Goal: Transaction & Acquisition: Purchase product/service

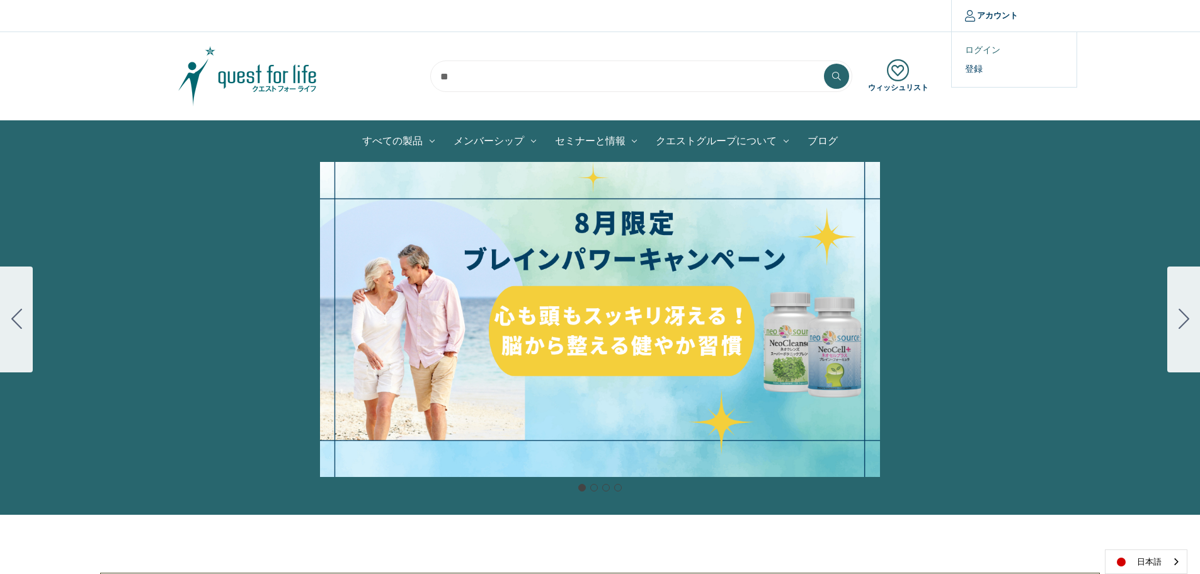
click at [992, 45] on link "ログイン" at bounding box center [1014, 50] width 125 height 18
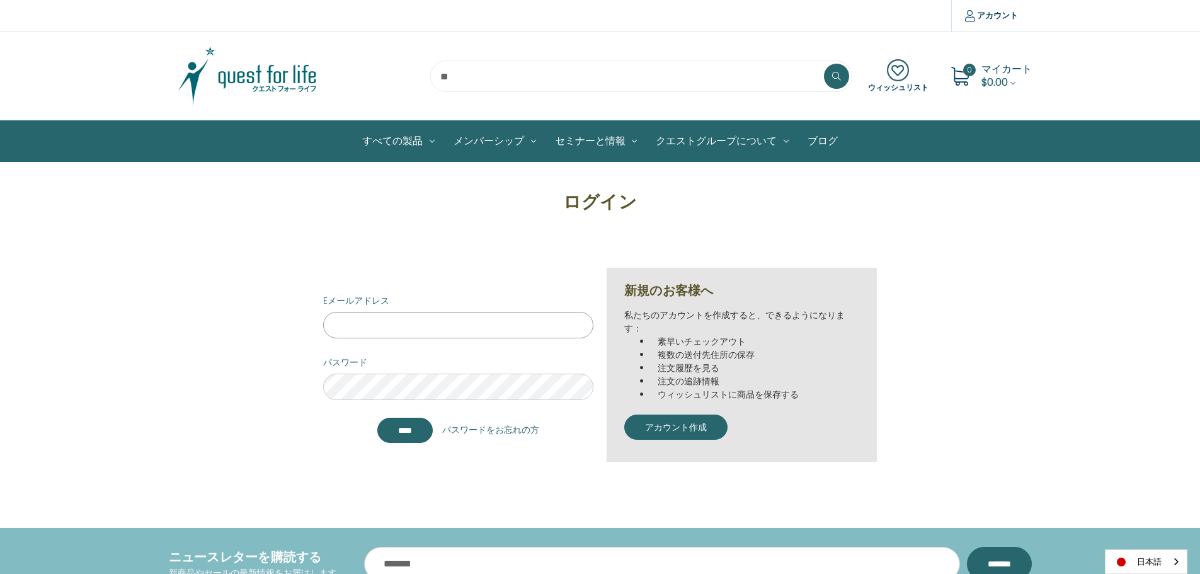
click at [376, 318] on input "Eメールアドレス" at bounding box center [458, 325] width 270 height 26
type input "**********"
click at [377, 418] on input "****" at bounding box center [404, 430] width 55 height 25
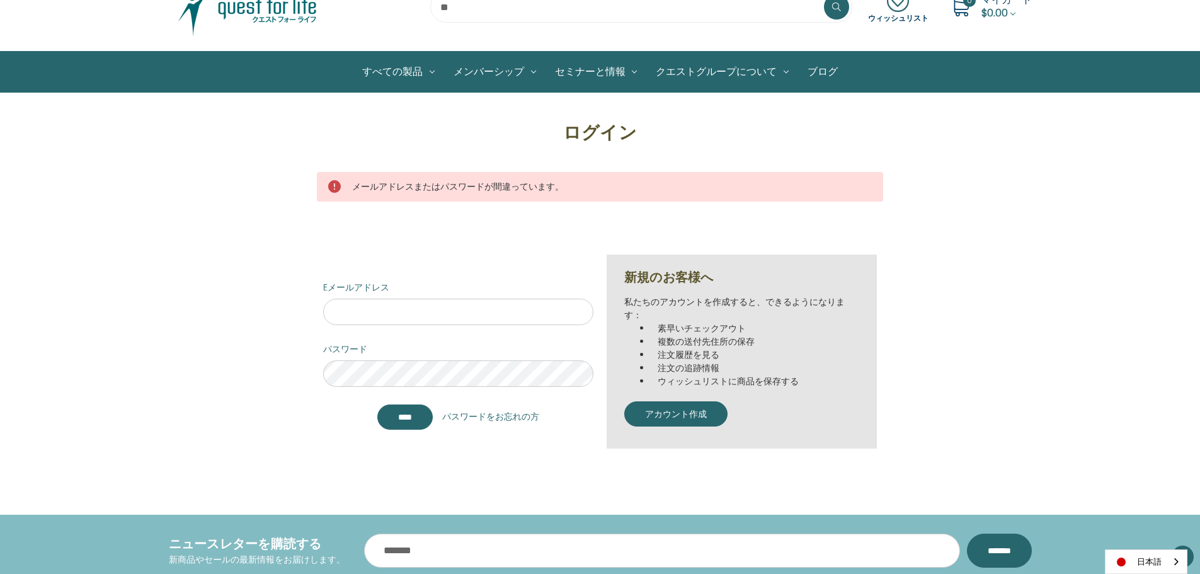
scroll to position [126, 0]
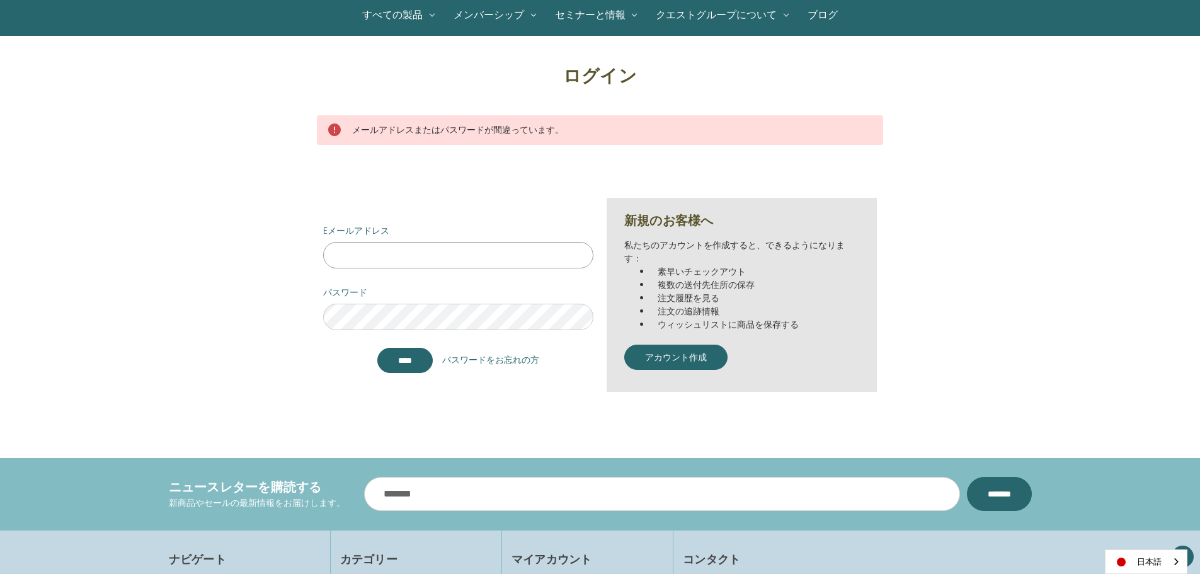
click at [403, 260] on input "Eメールアドレス" at bounding box center [458, 255] width 270 height 26
type input "**********"
click at [377, 348] on input "*******" at bounding box center [404, 360] width 55 height 25
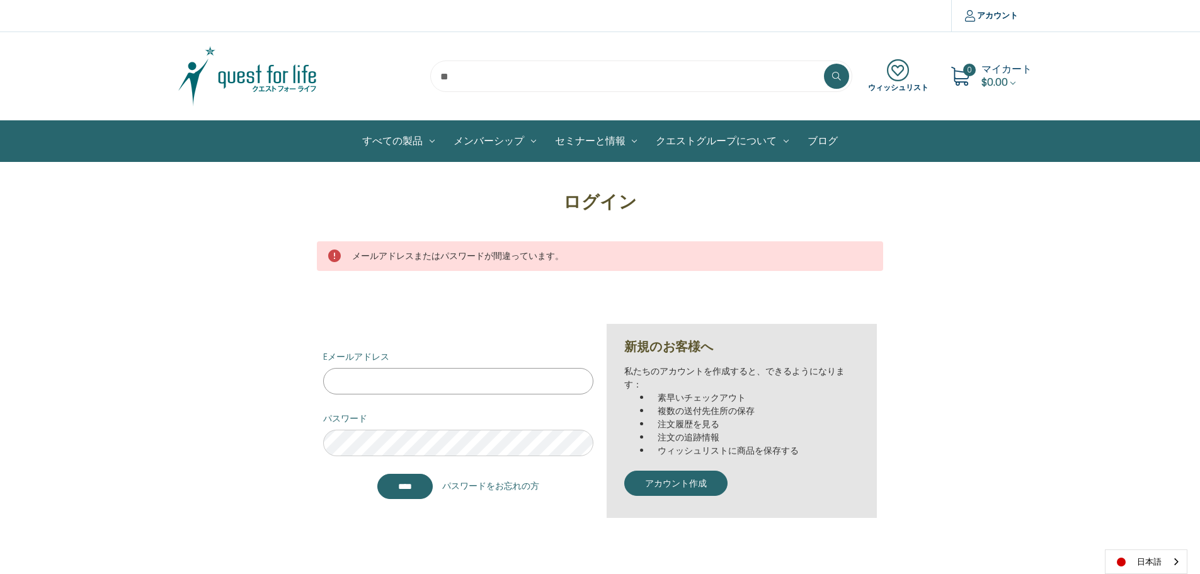
click at [465, 382] on input "Eメールアドレス" at bounding box center [458, 381] width 270 height 26
type input "**********"
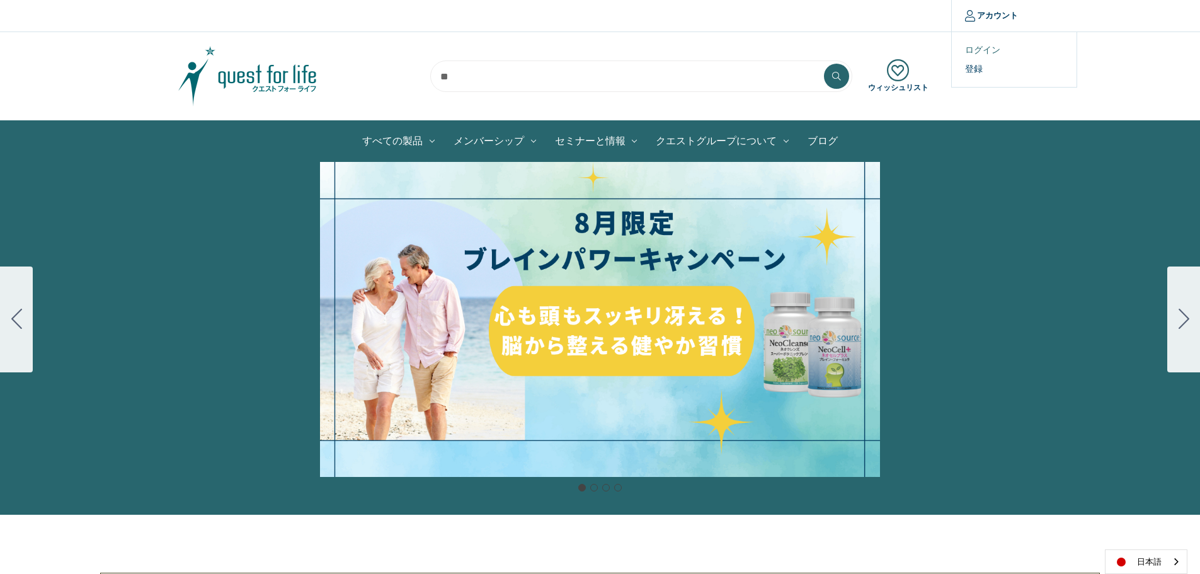
click at [996, 47] on link "ログイン" at bounding box center [1014, 50] width 125 height 18
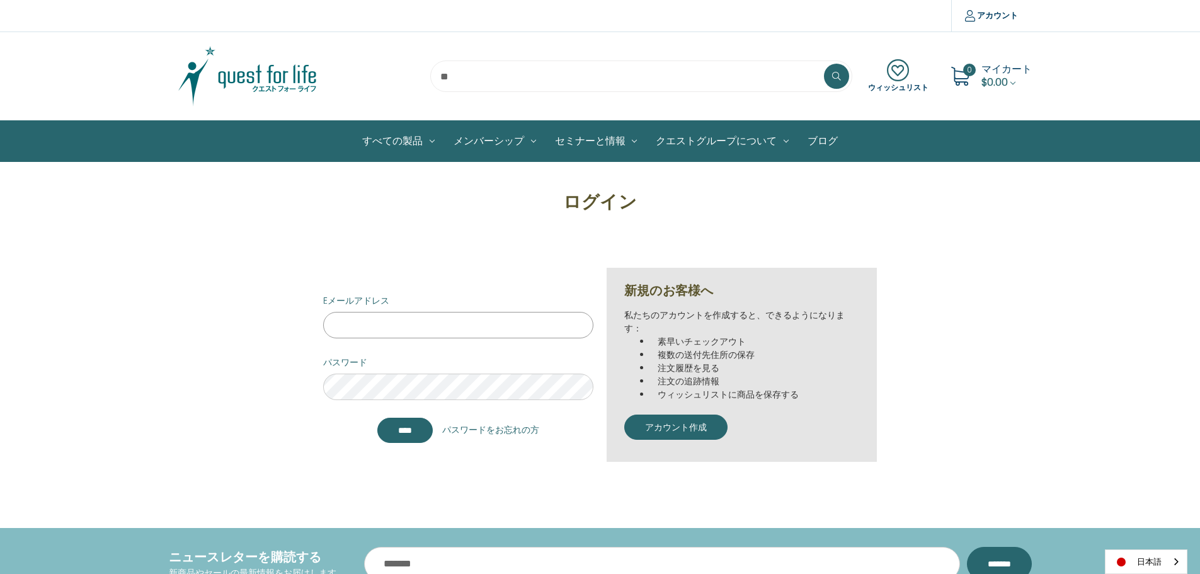
click at [482, 324] on input "Eメールアドレス" at bounding box center [458, 325] width 270 height 26
type input "**********"
click at [377, 418] on input "****" at bounding box center [404, 430] width 55 height 25
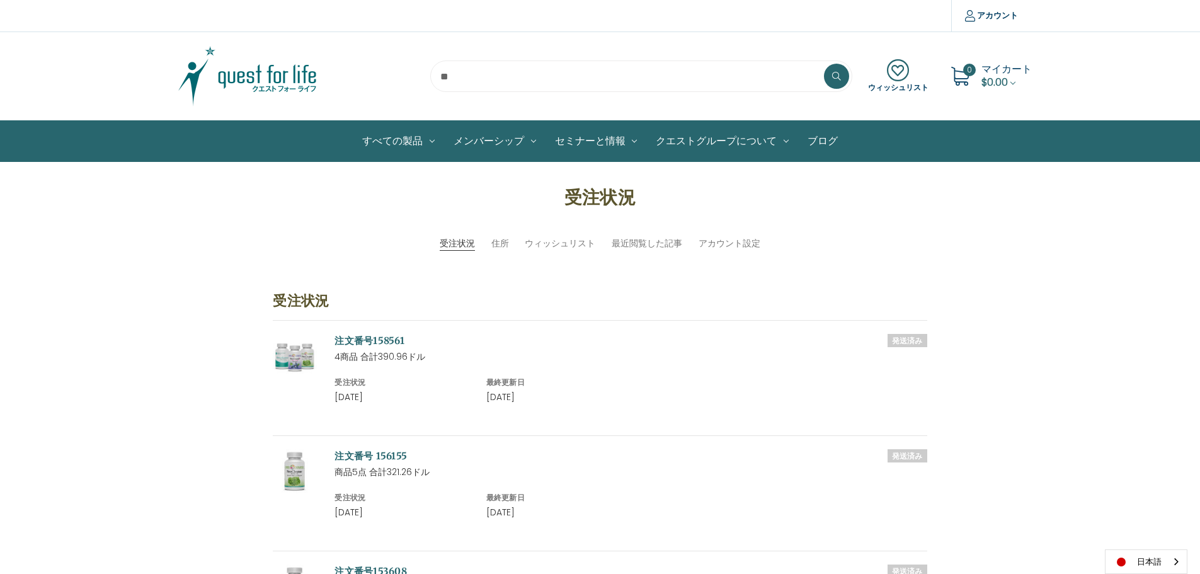
click at [279, 82] on img at bounding box center [248, 76] width 158 height 63
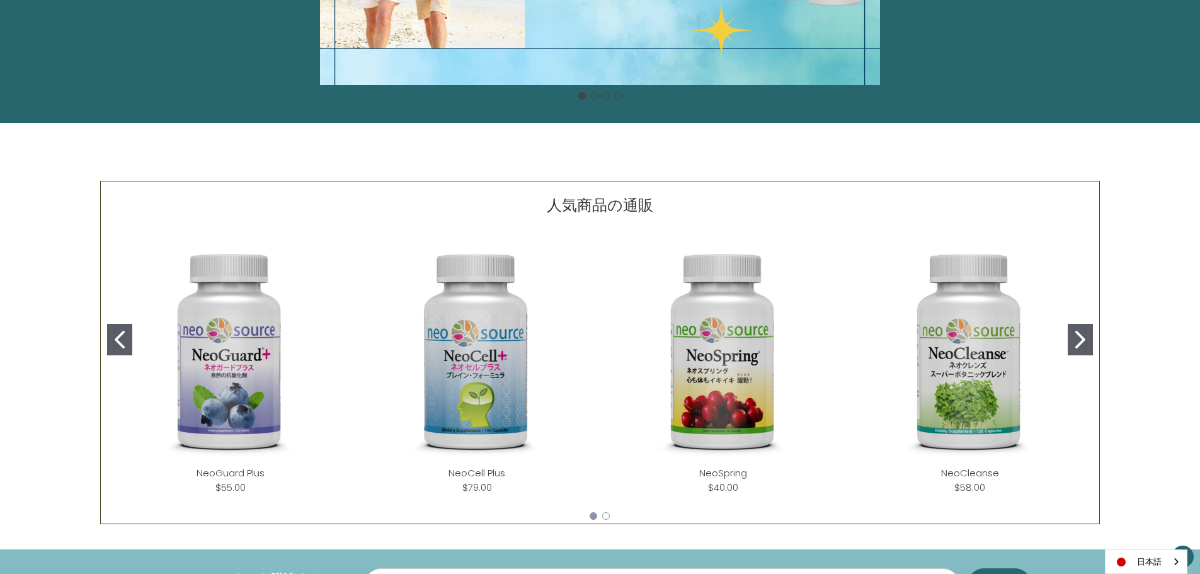
scroll to position [481, 0]
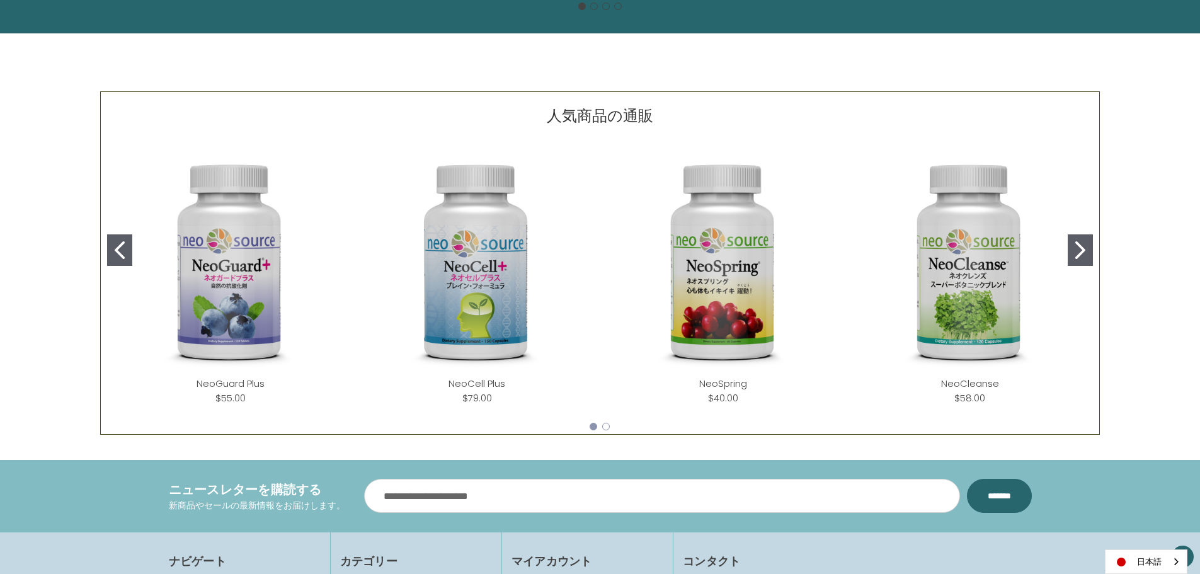
click at [933, 269] on img "NeoCleanse" at bounding box center [970, 263] width 226 height 226
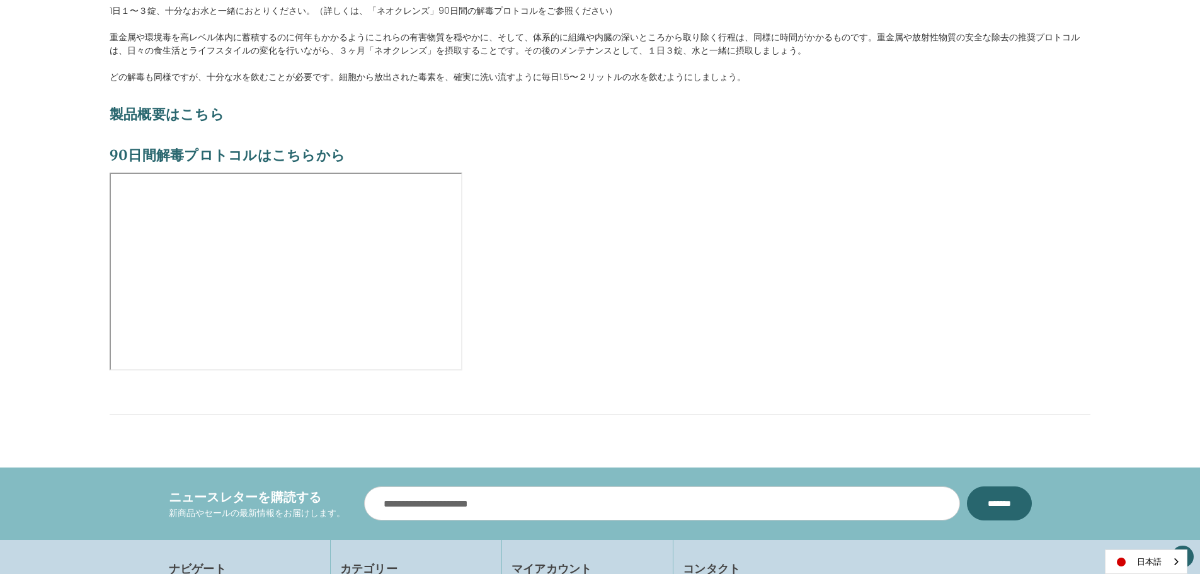
scroll to position [1071, 0]
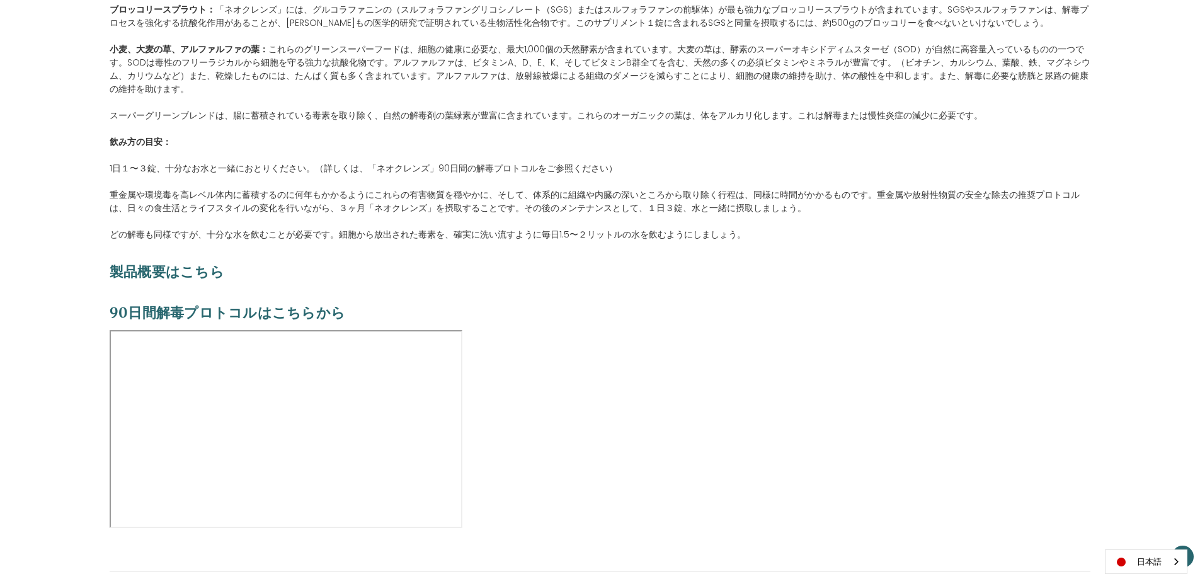
click at [129, 270] on span "製品概要はこちら" at bounding box center [167, 272] width 115 height 18
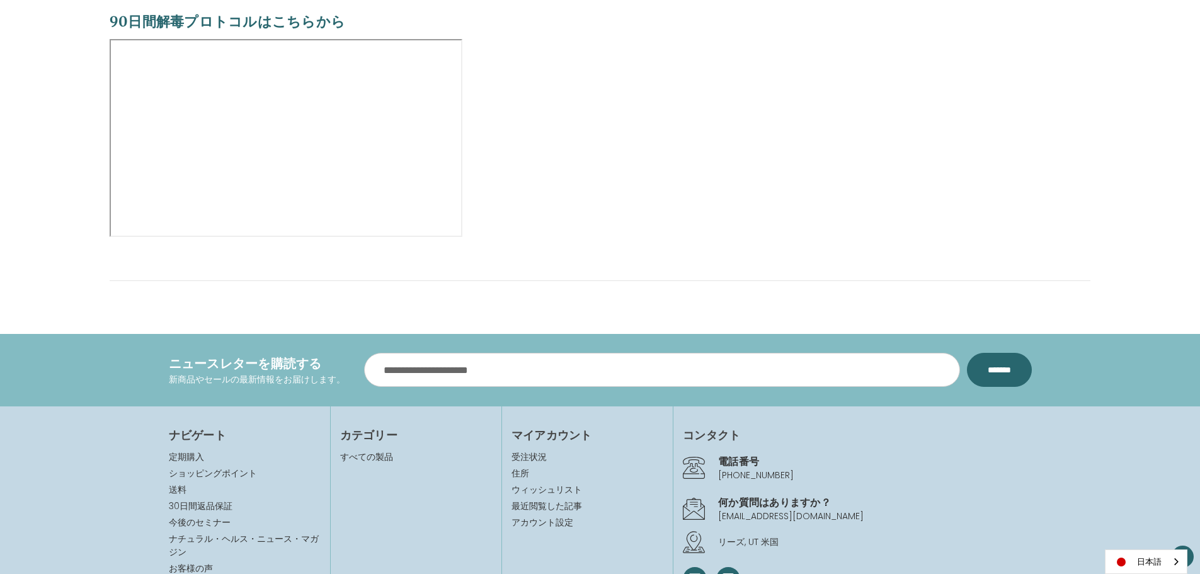
scroll to position [1260, 0]
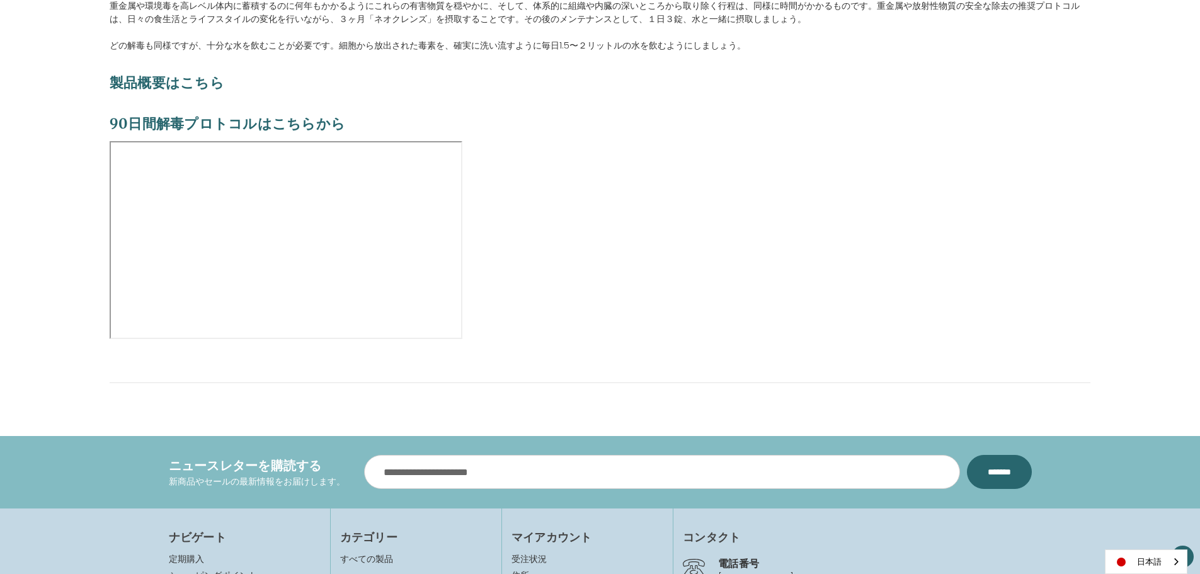
click at [156, 125] on span "90日間解毒プロトコルはこちらから" at bounding box center [228, 124] width 236 height 18
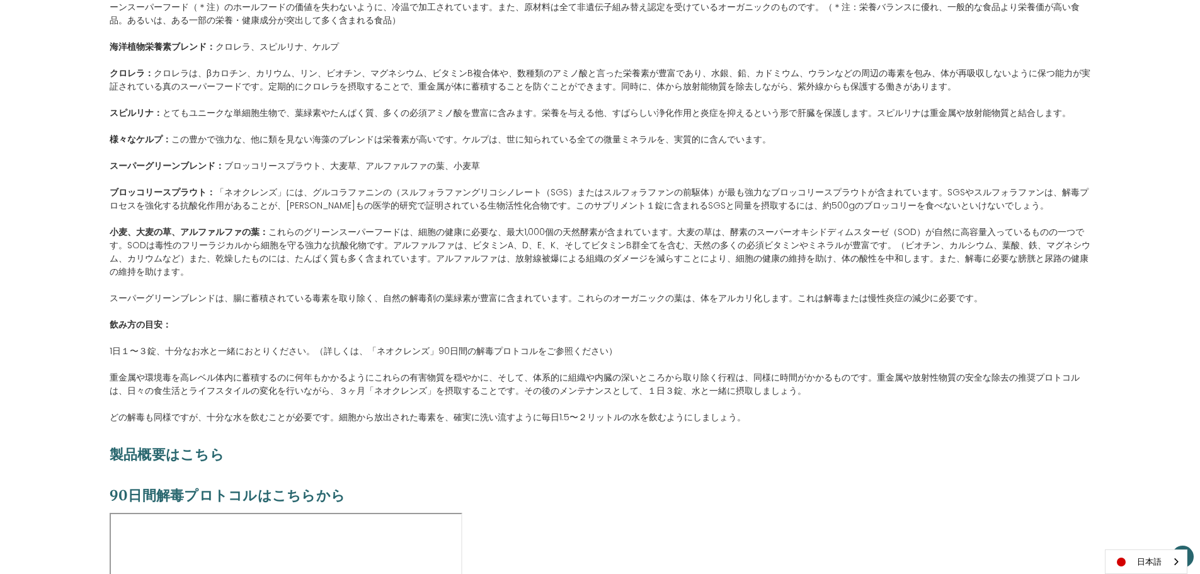
scroll to position [693, 0]
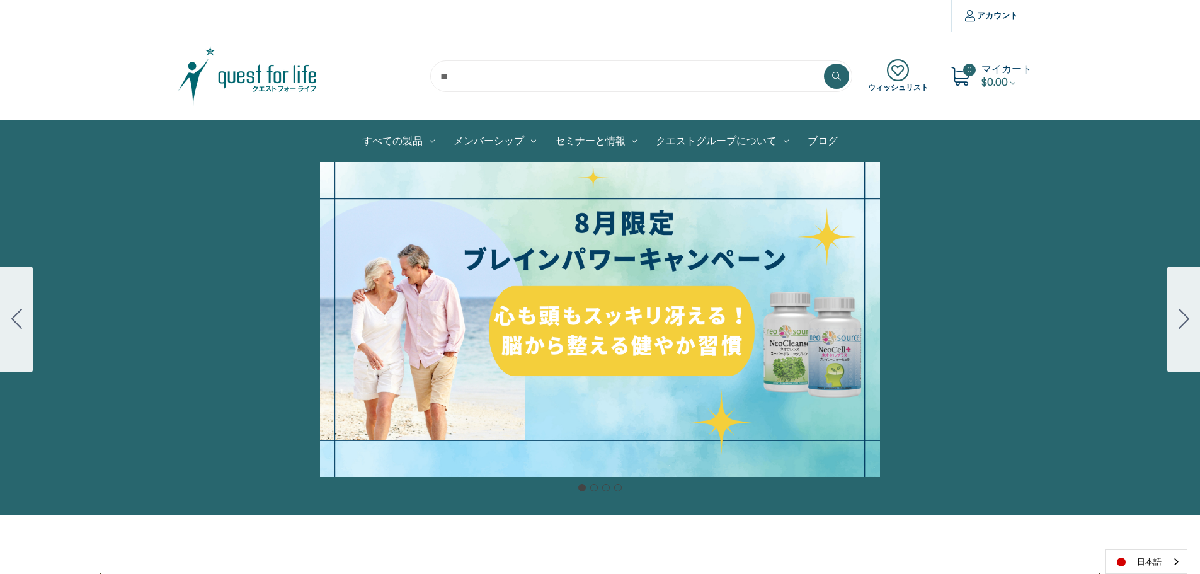
click at [258, 81] on img at bounding box center [248, 76] width 158 height 63
click at [836, 137] on link "ブログ" at bounding box center [822, 141] width 49 height 40
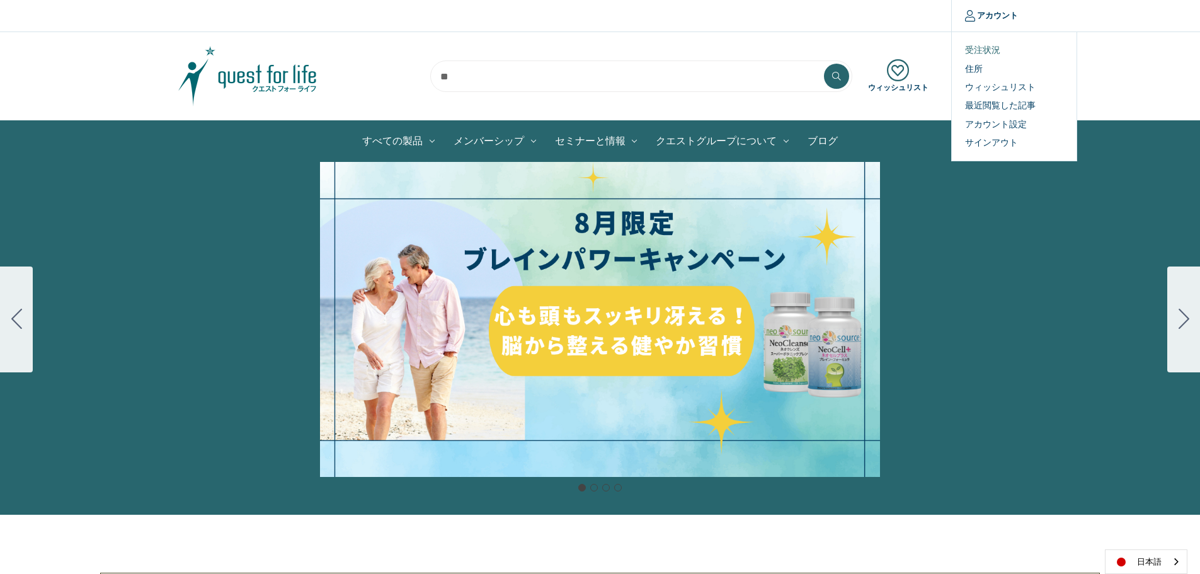
click at [991, 52] on link "受注状況" at bounding box center [1014, 50] width 125 height 18
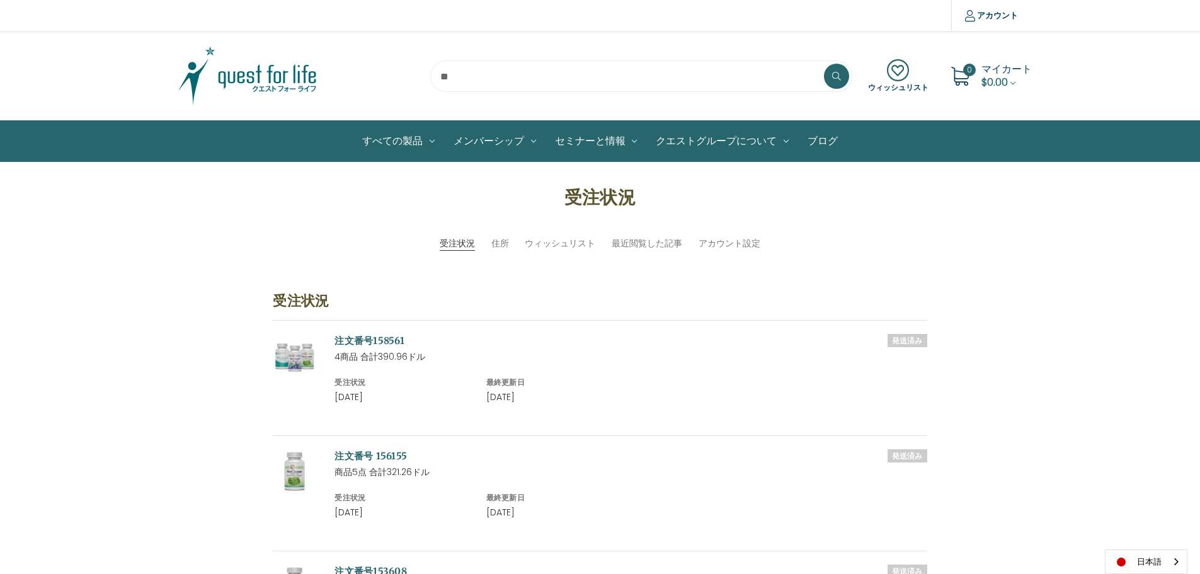
click at [277, 77] on img at bounding box center [248, 76] width 158 height 63
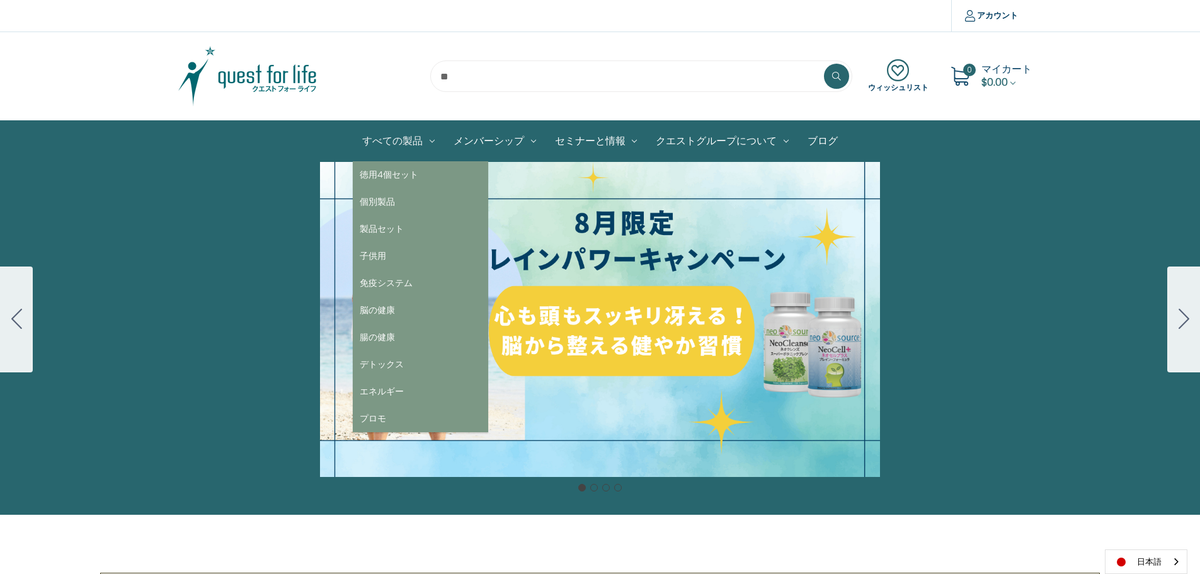
click at [409, 136] on link "すべての製品" at bounding box center [398, 141] width 91 height 40
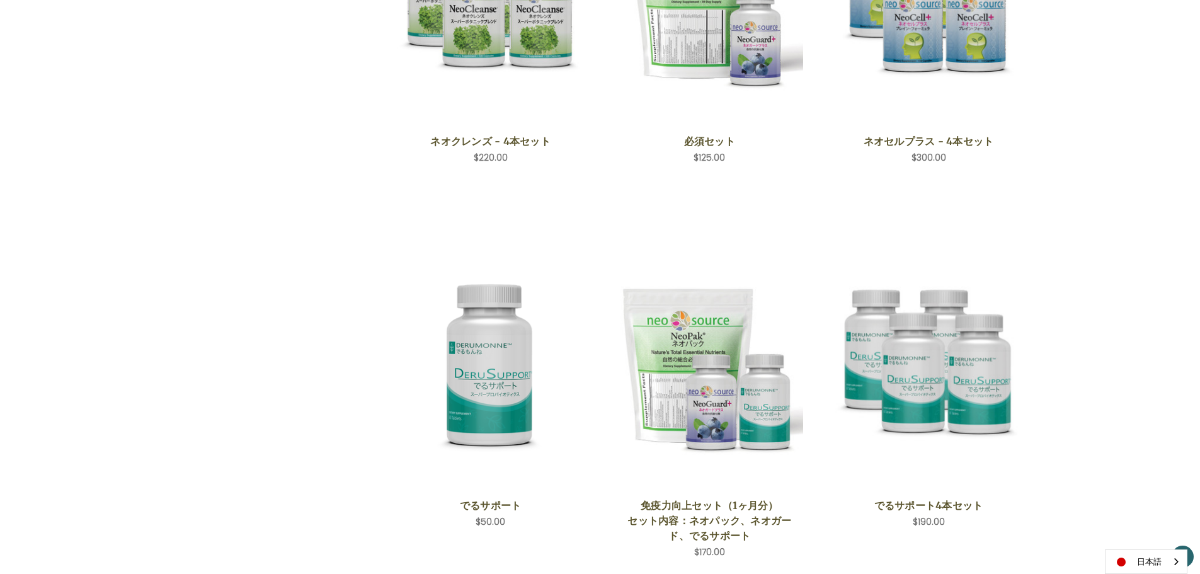
scroll to position [1071, 0]
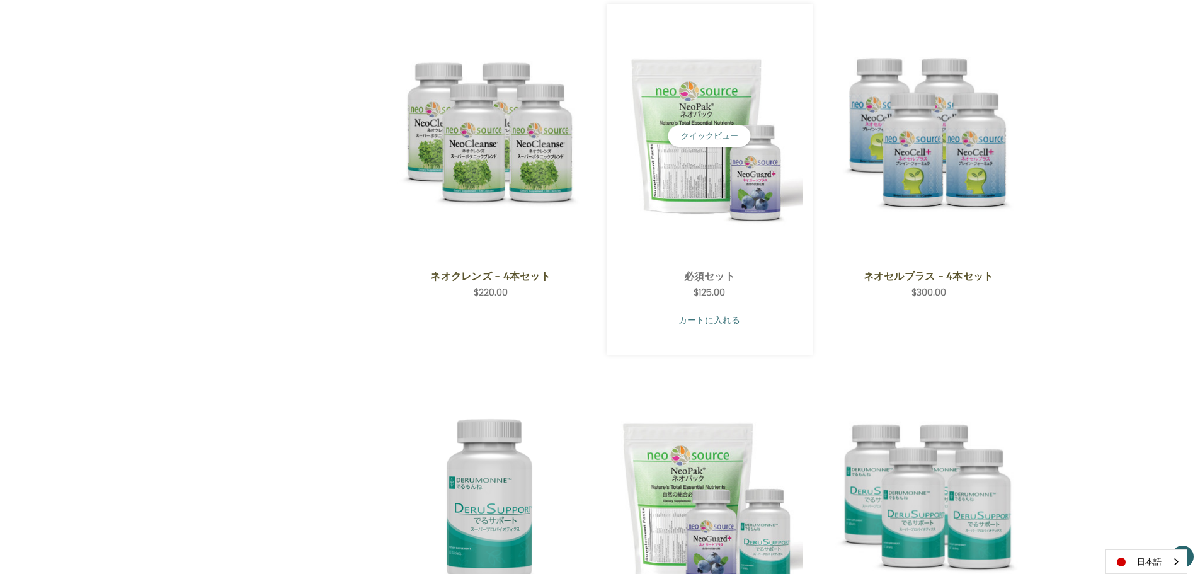
click at [716, 324] on link "カートに入れる" at bounding box center [709, 320] width 187 height 24
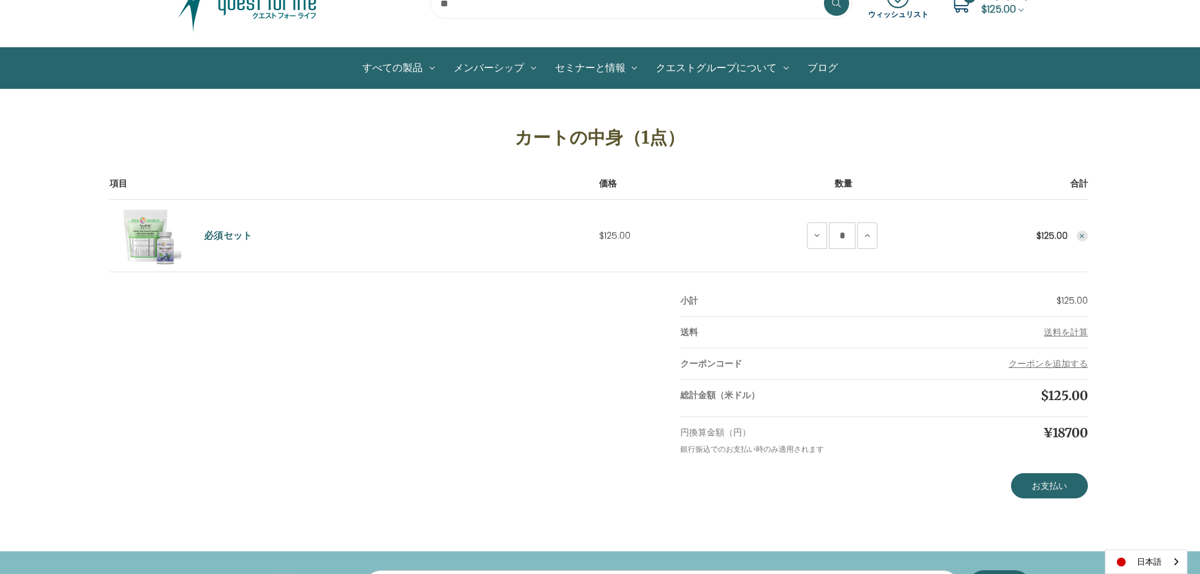
scroll to position [252, 0]
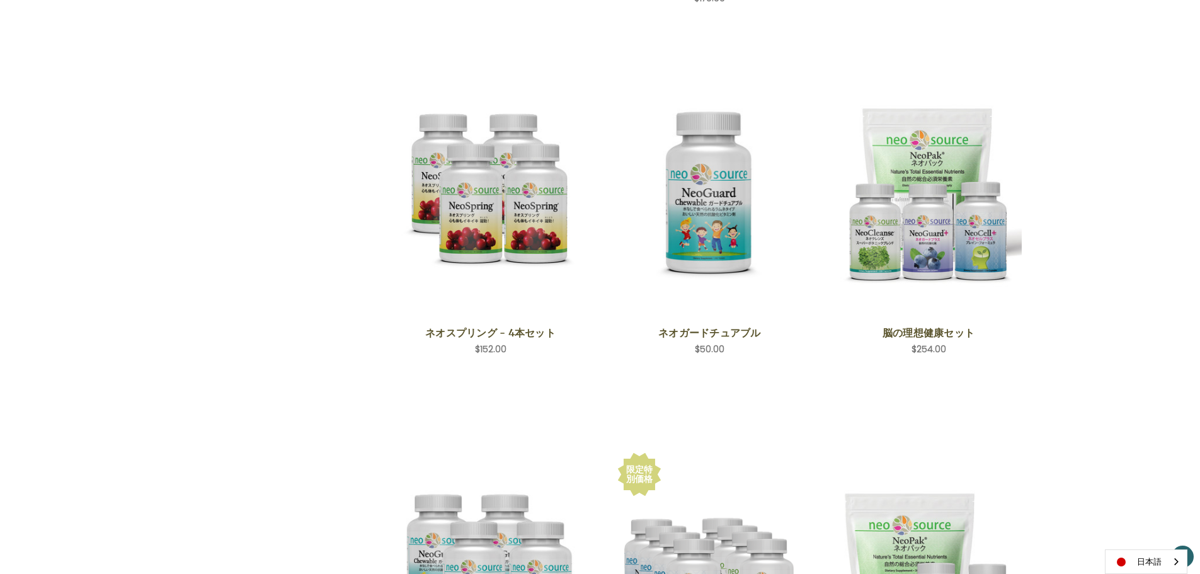
scroll to position [1611, 0]
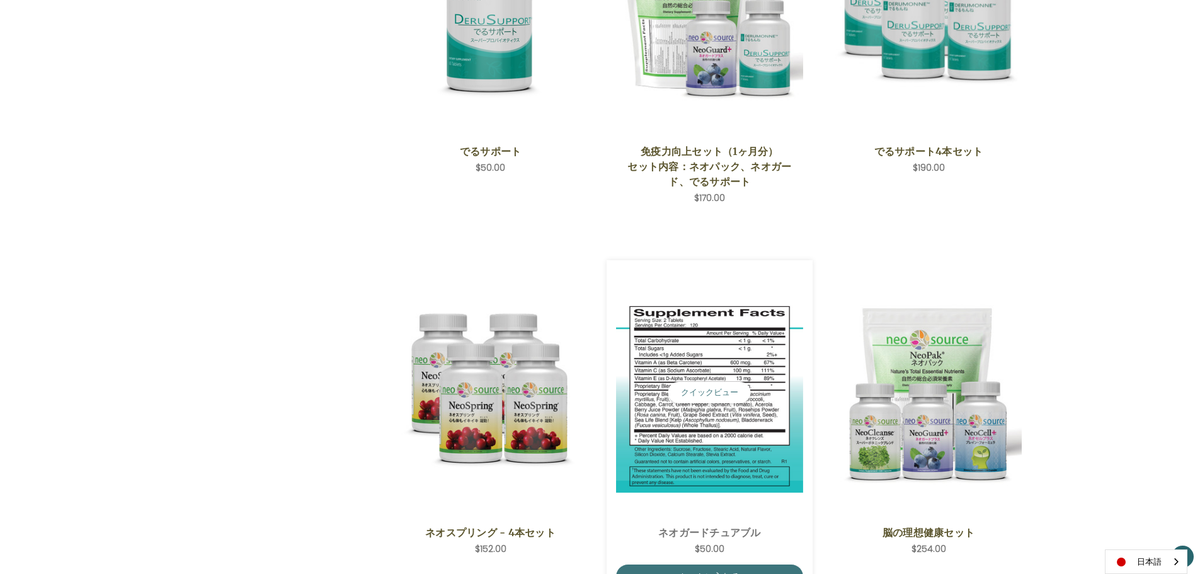
click at [701, 355] on img "NeoGuard Chewable,$50.00\a" at bounding box center [709, 392] width 187 height 199
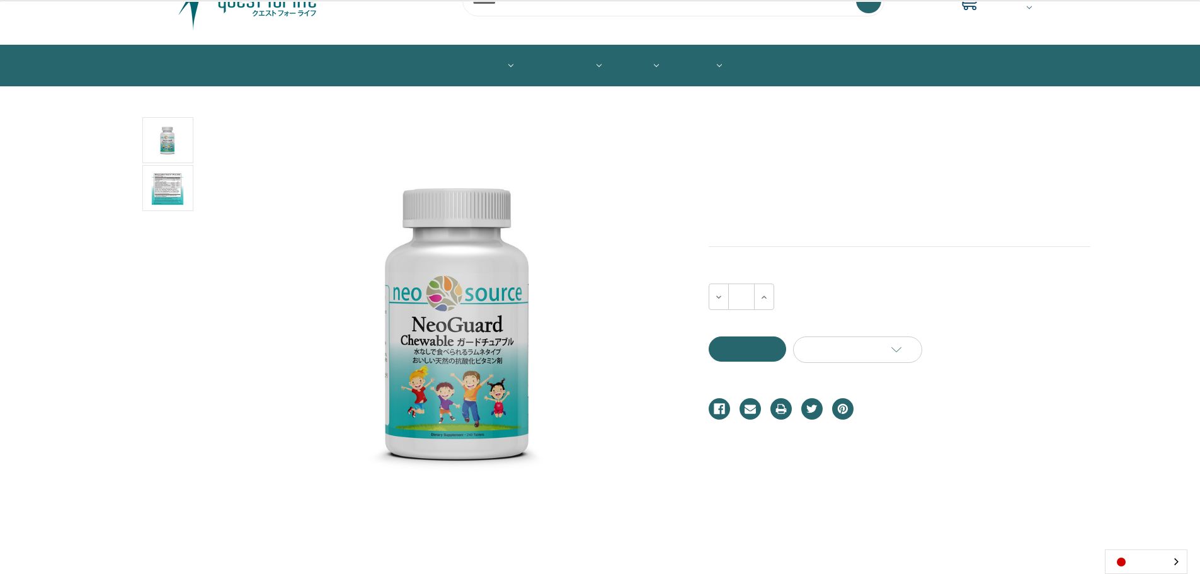
scroll to position [189, 0]
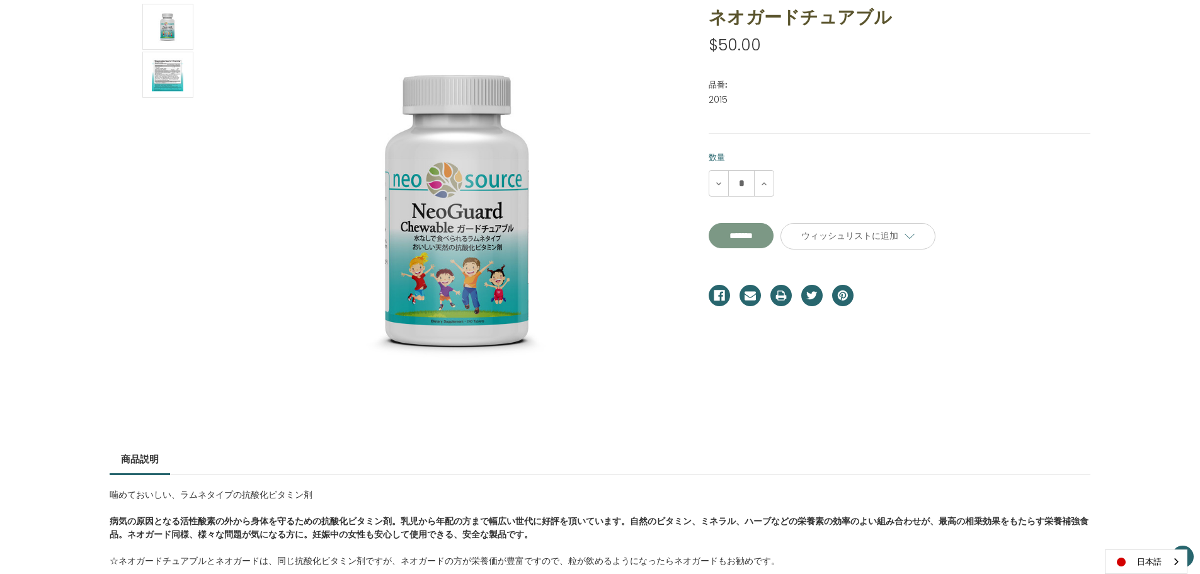
click at [740, 239] on input "**********" at bounding box center [741, 235] width 65 height 25
type input "*******"
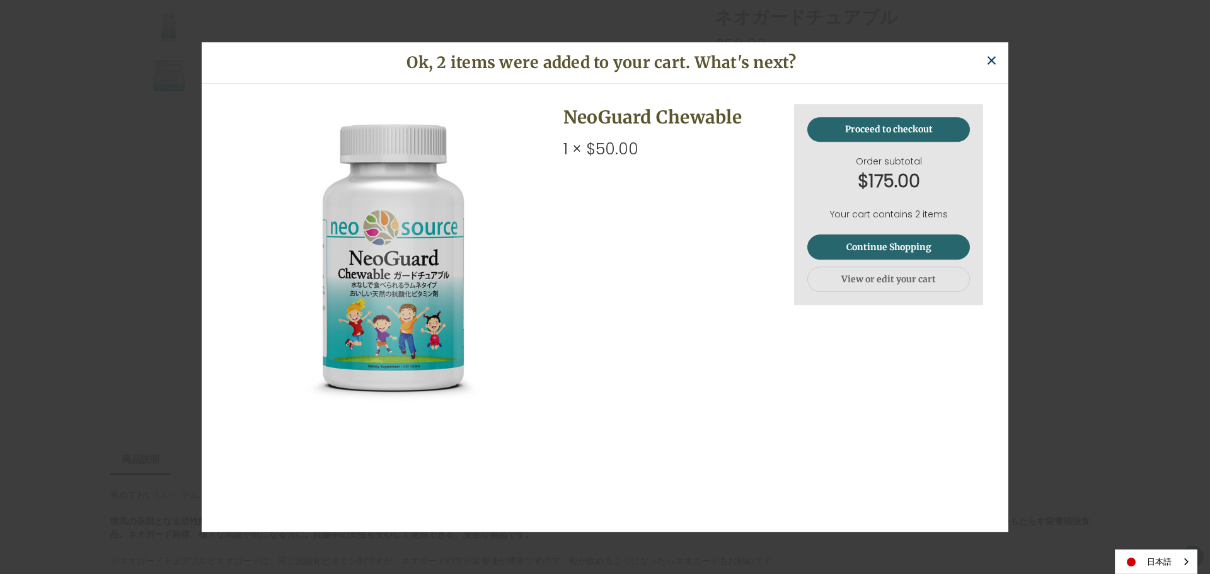
click at [994, 64] on span "×" at bounding box center [991, 61] width 12 height 28
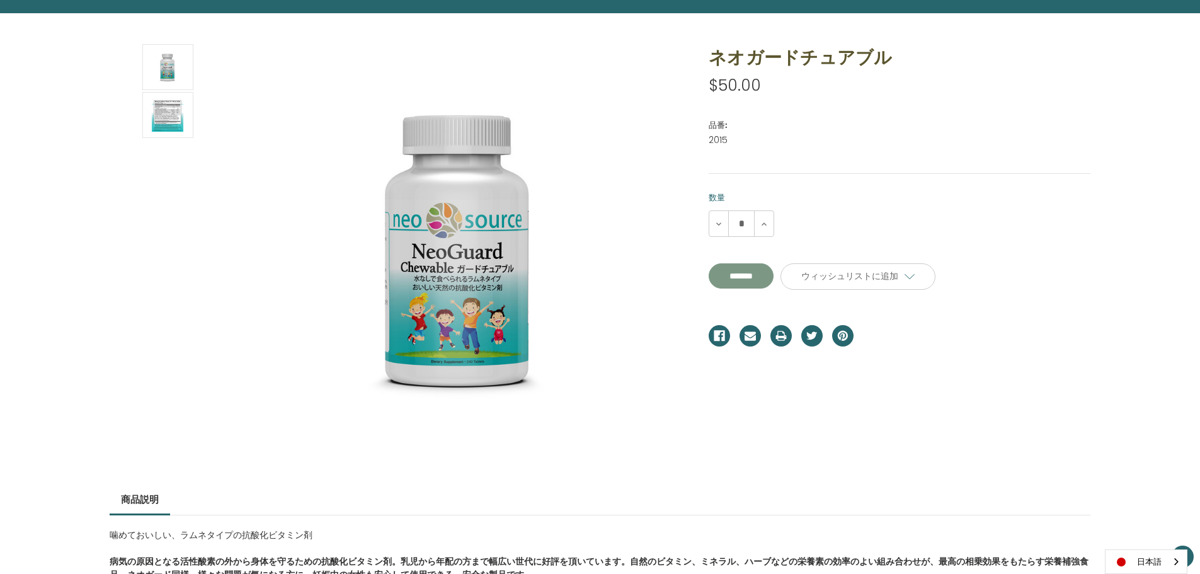
scroll to position [0, 0]
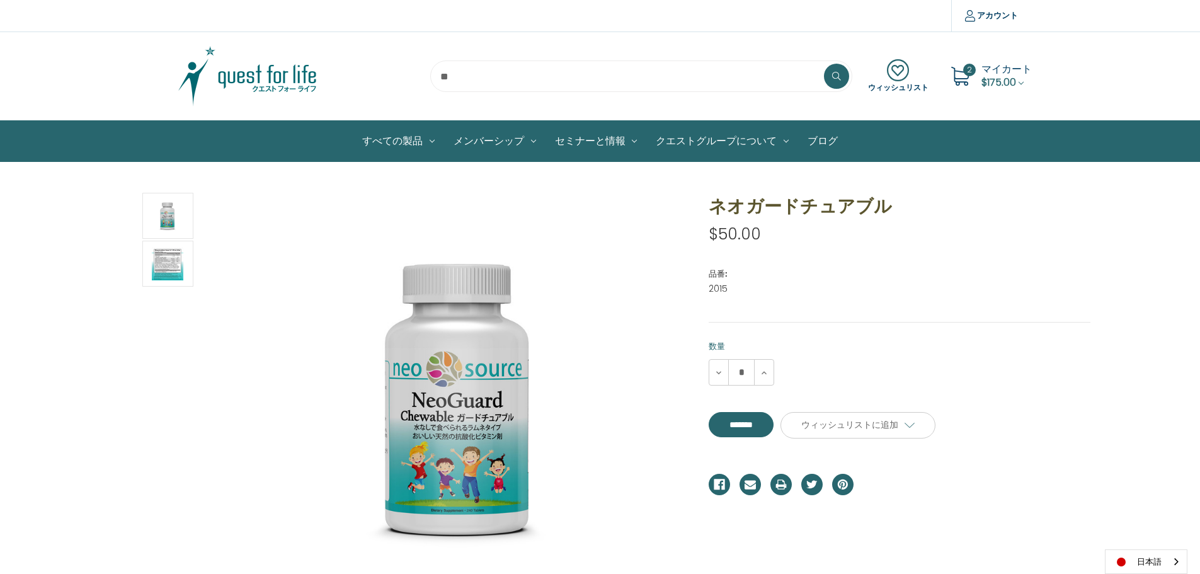
click at [1009, 79] on span "$175.00" at bounding box center [999, 82] width 35 height 14
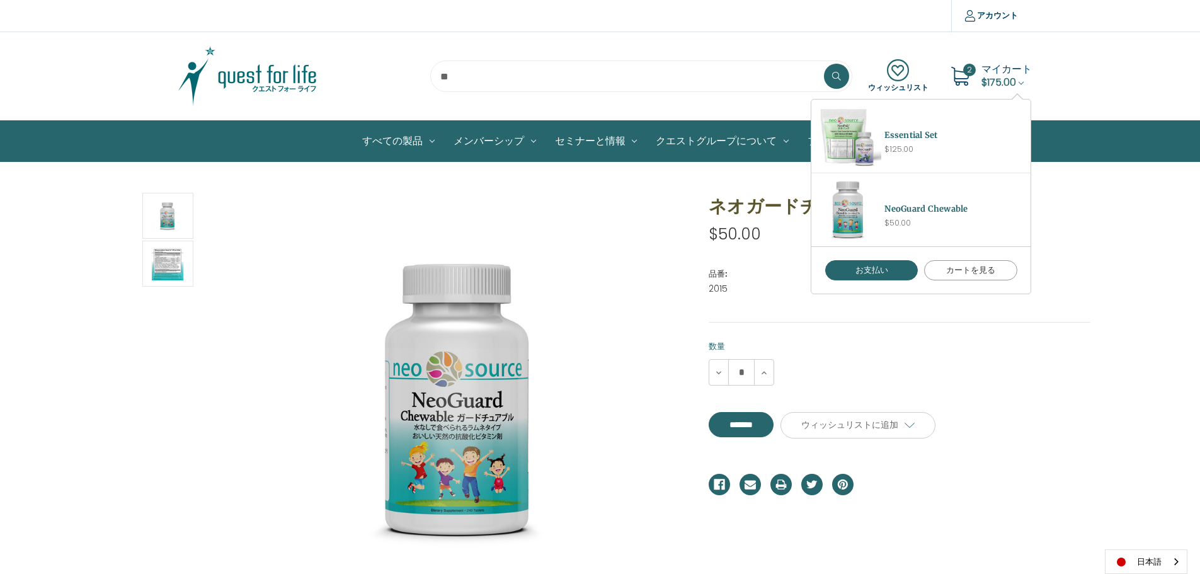
click at [988, 272] on link "カートを見る" at bounding box center [970, 270] width 93 height 20
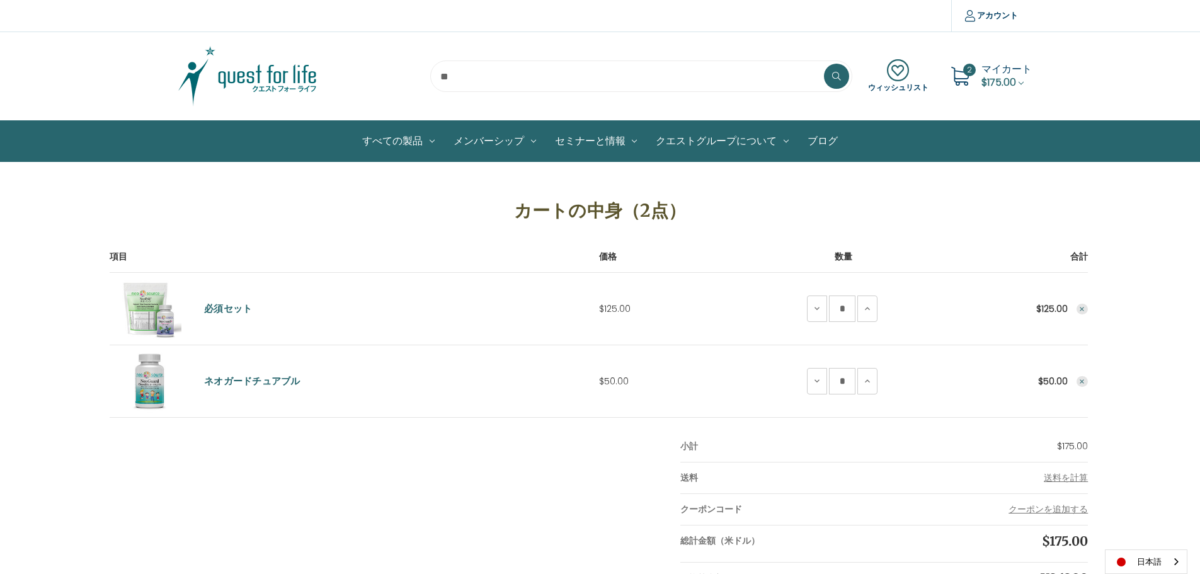
click at [252, 71] on img at bounding box center [248, 76] width 158 height 63
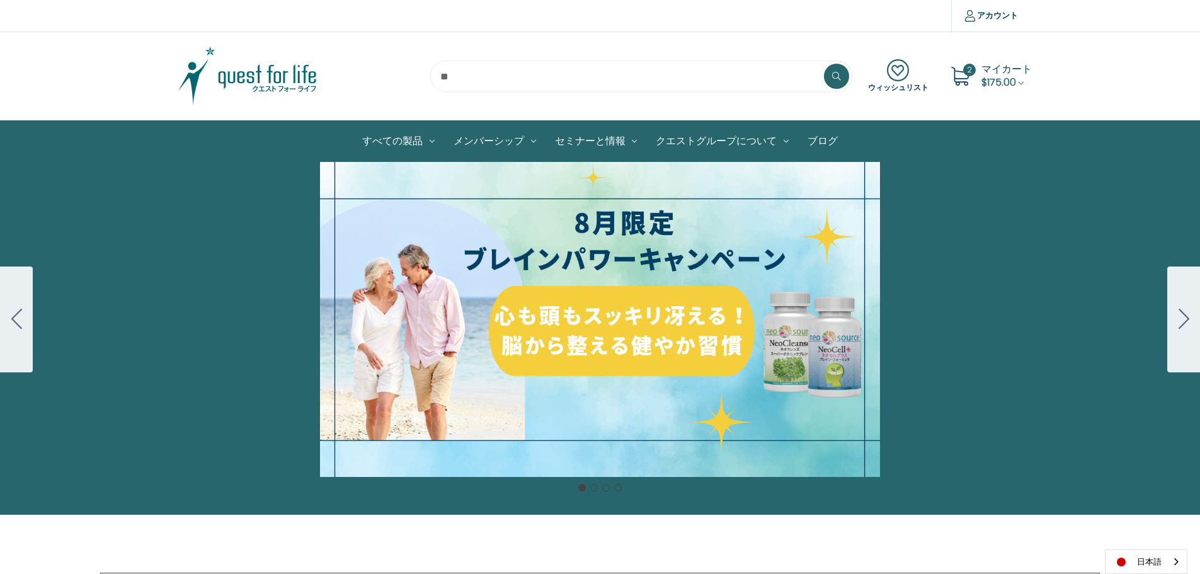
click at [262, 83] on img at bounding box center [248, 76] width 158 height 63
click at [997, 70] on span "マイカート" at bounding box center [1007, 69] width 50 height 14
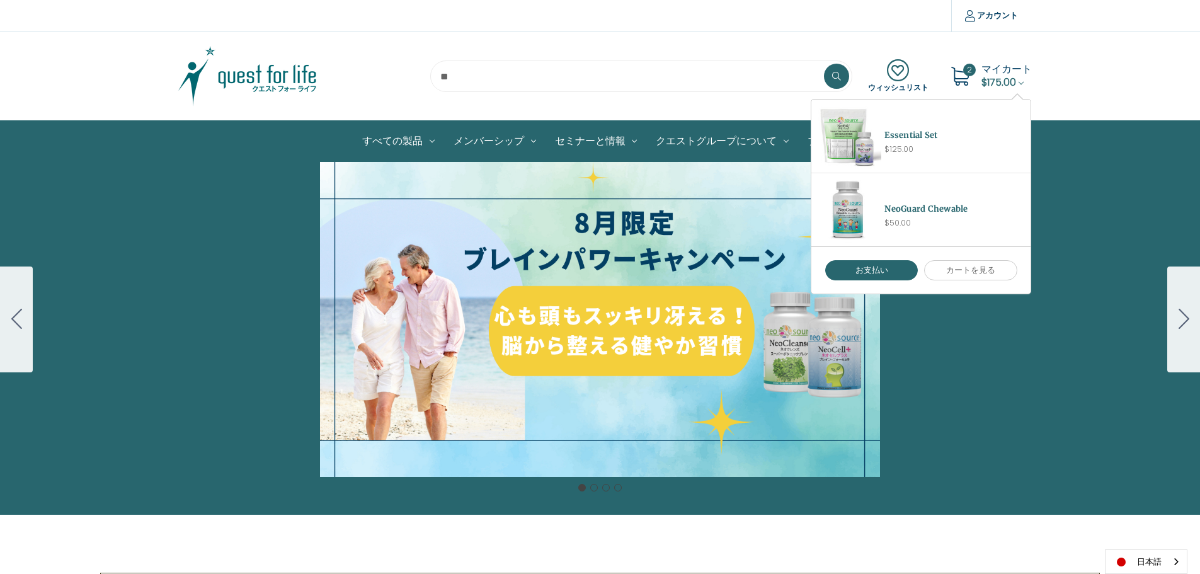
click at [1086, 180] on div "細胞プロテクトセット 通常188ドル セール価格160ドル $28 OFF 2025年4月1日～4月30日 12月１日〜23日 販売中" at bounding box center [600, 319] width 1200 height 315
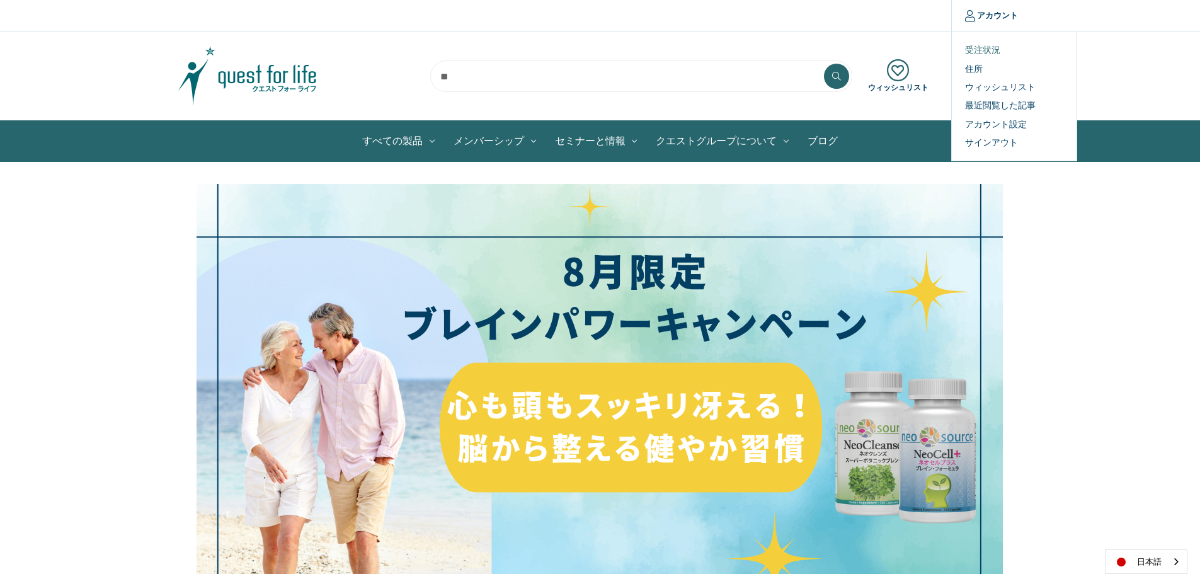
click at [989, 51] on link "受注状況" at bounding box center [1014, 50] width 125 height 18
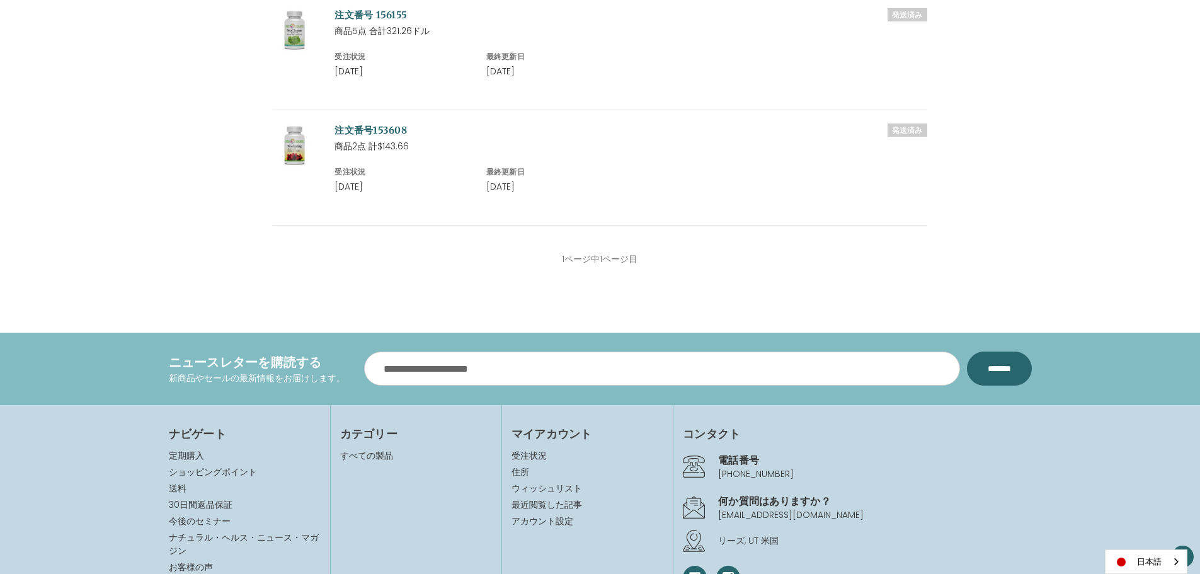
scroll to position [566, 0]
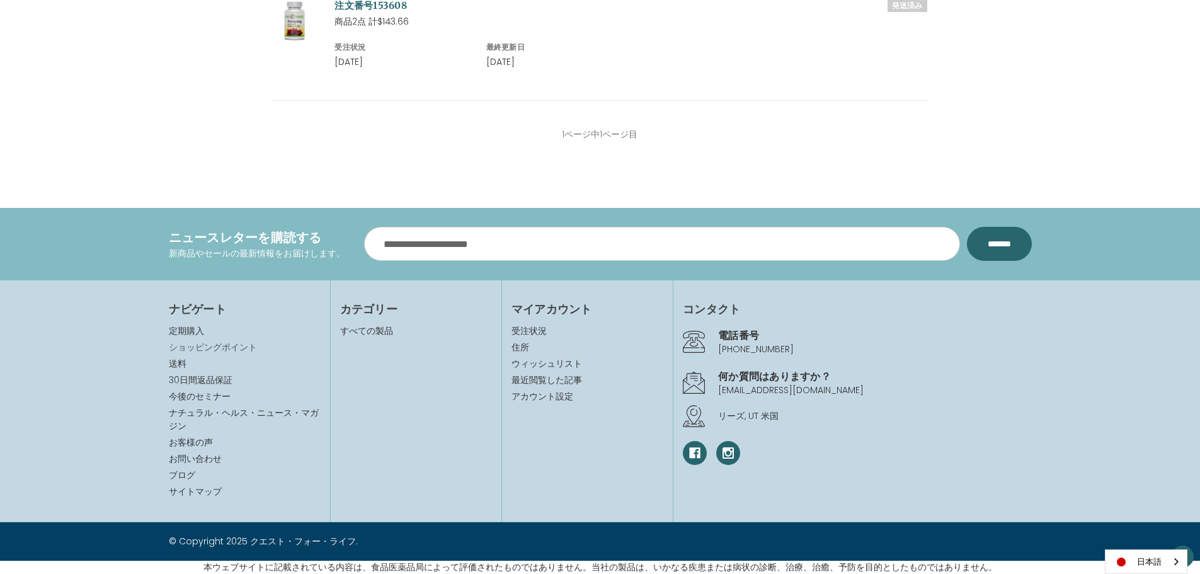
click at [198, 349] on link "ショッピングポイント" at bounding box center [213, 347] width 88 height 13
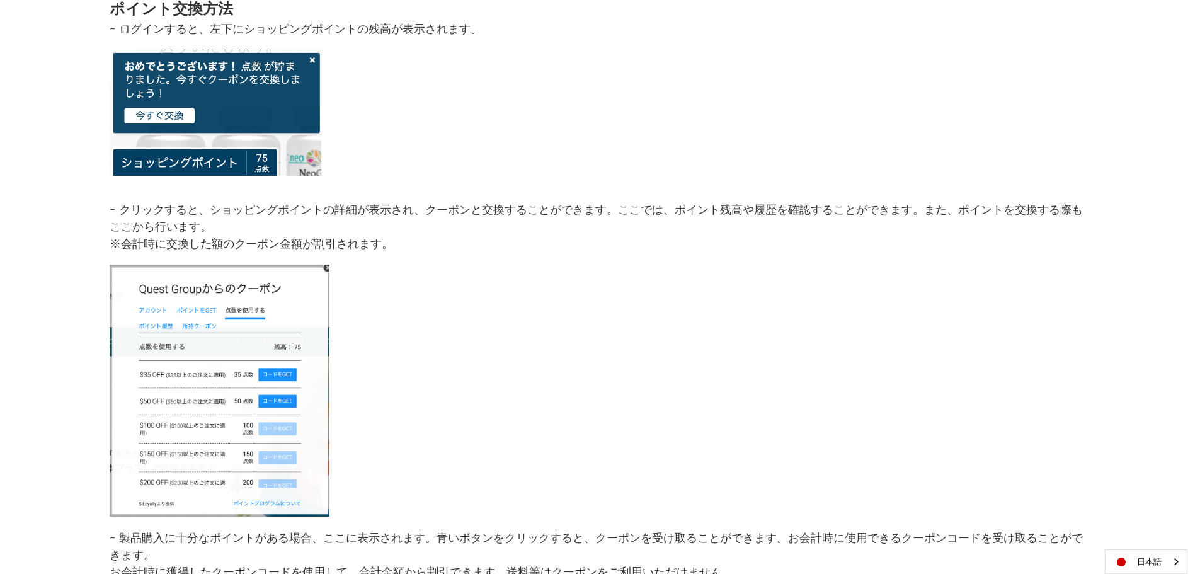
scroll to position [57, 0]
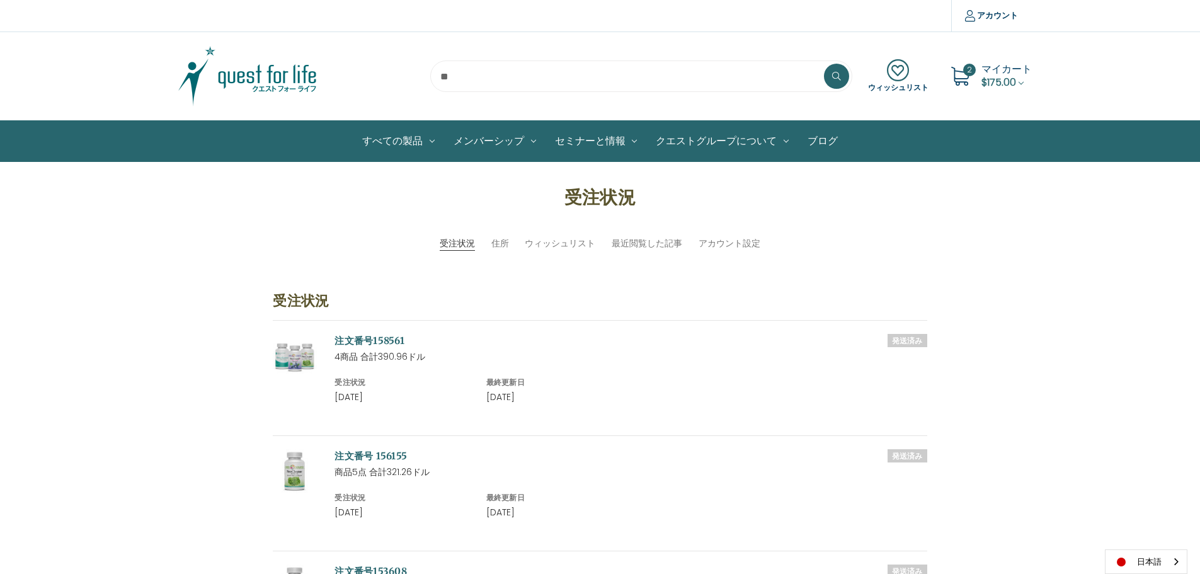
click at [1002, 81] on span "$175.00" at bounding box center [999, 82] width 35 height 14
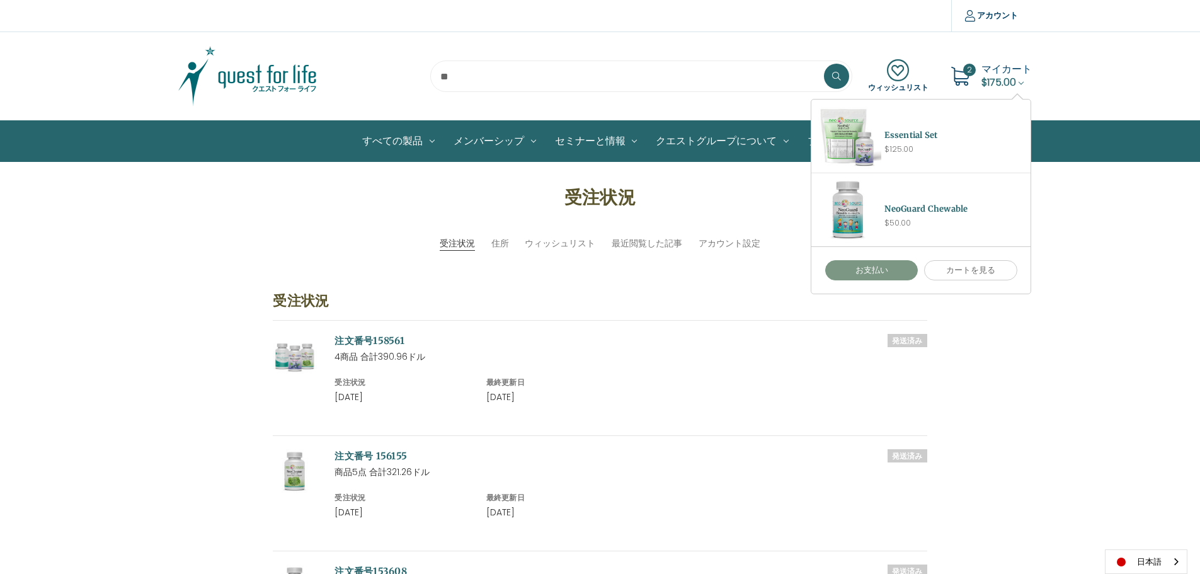
click at [883, 272] on link "お支払い" at bounding box center [871, 270] width 93 height 20
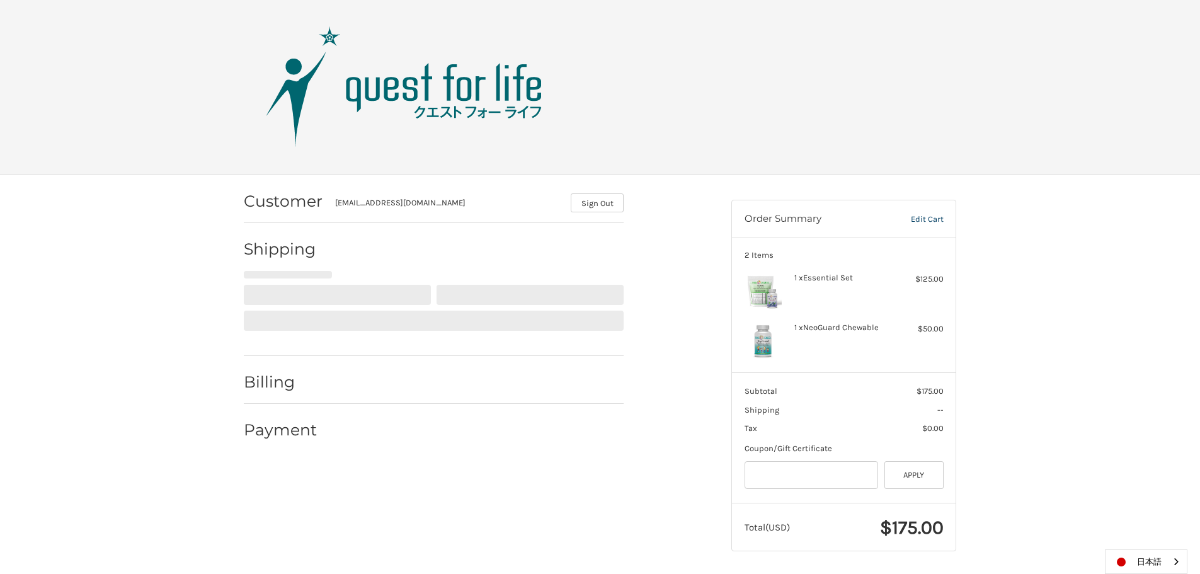
select select "**"
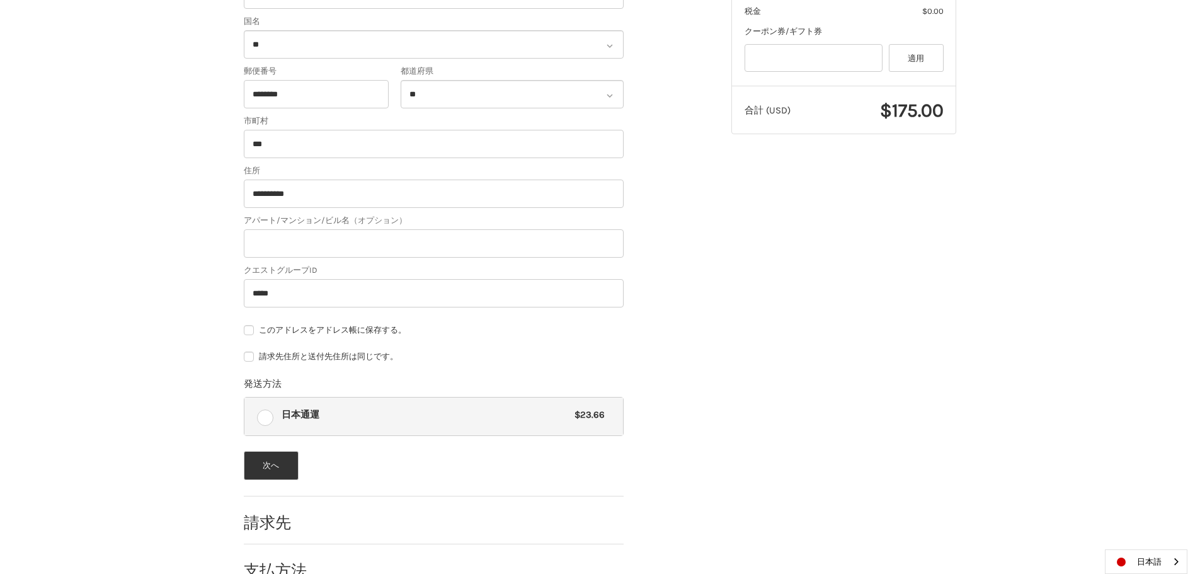
scroll to position [449, 0]
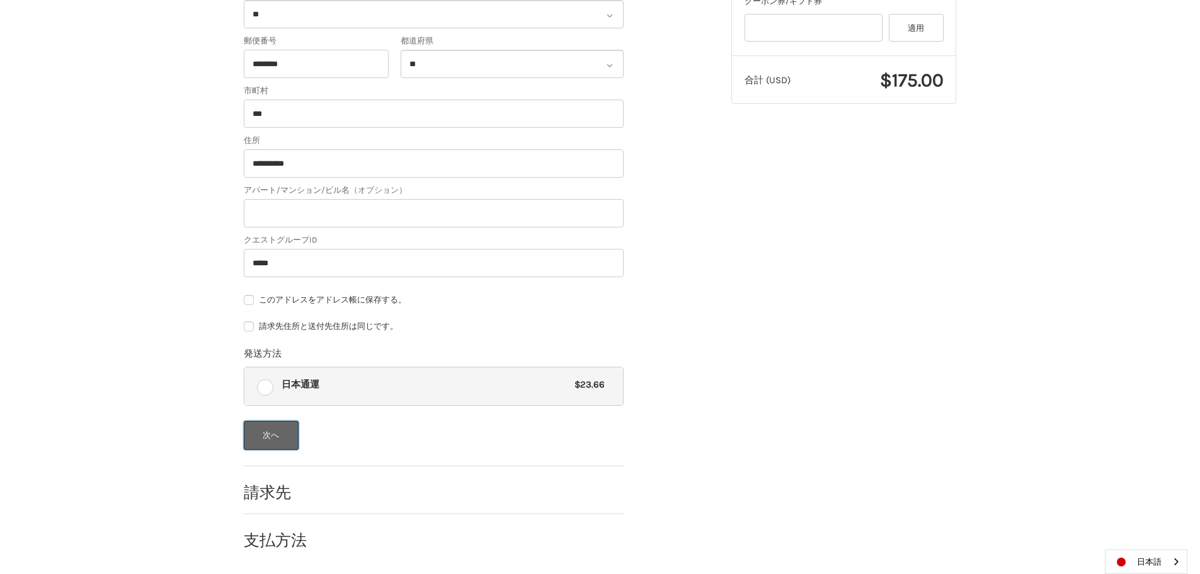
click at [285, 437] on button "次へ" at bounding box center [271, 435] width 55 height 29
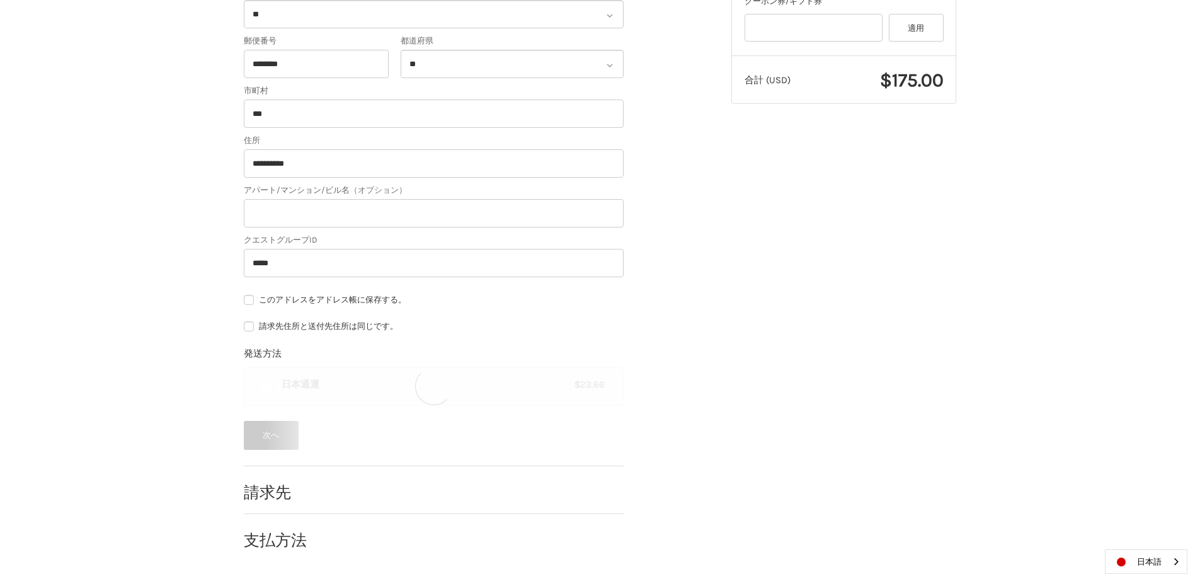
scroll to position [3, 0]
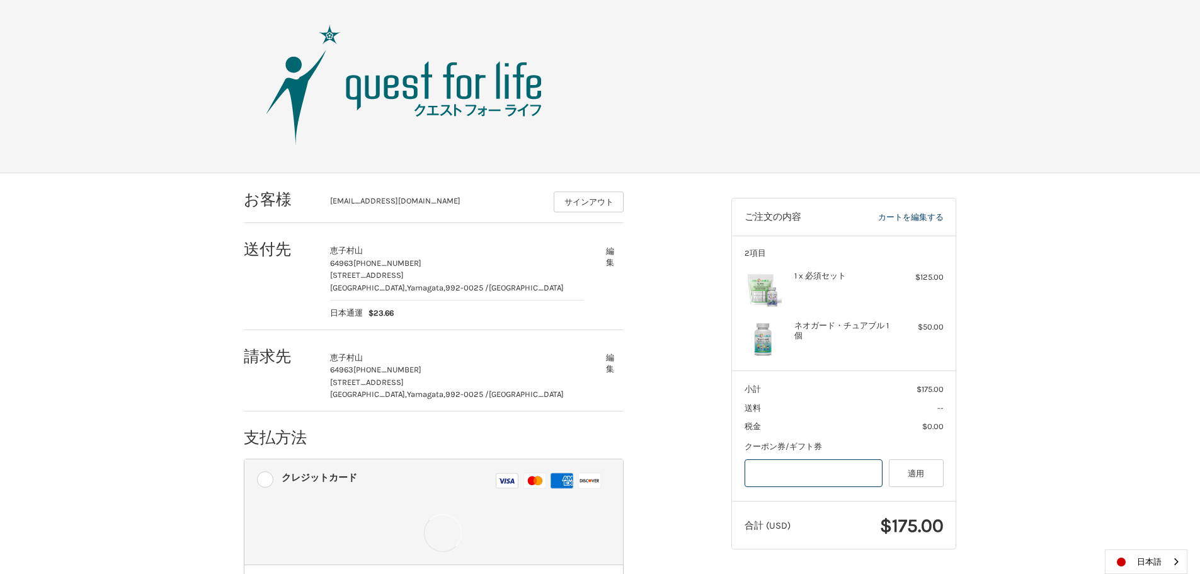
click at [802, 481] on input "Gift Certificate or Coupon Code" at bounding box center [814, 473] width 139 height 28
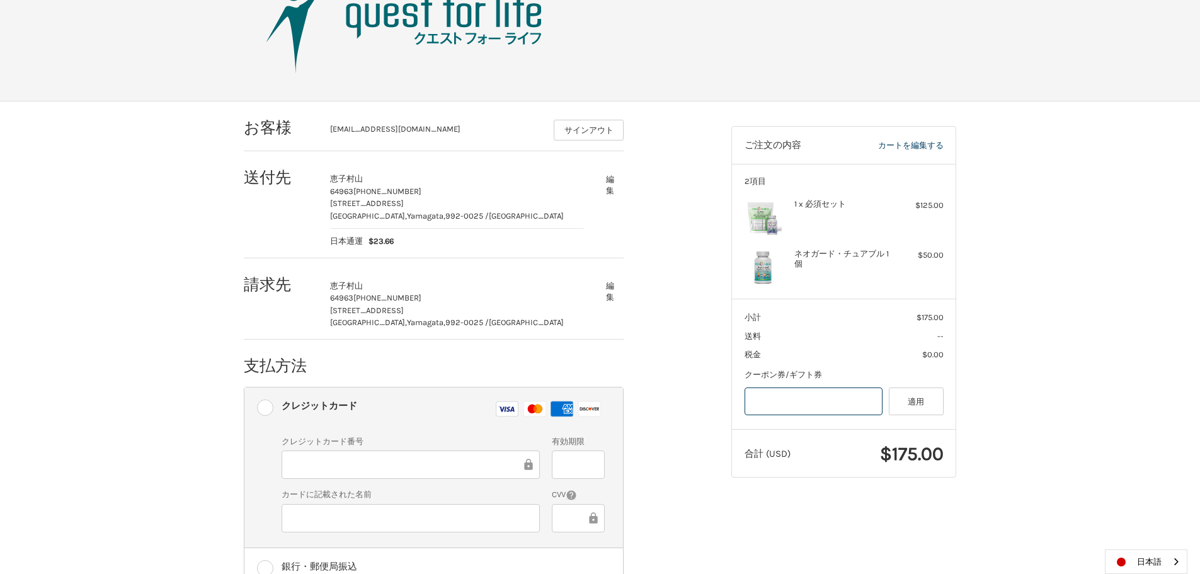
scroll to position [0, 0]
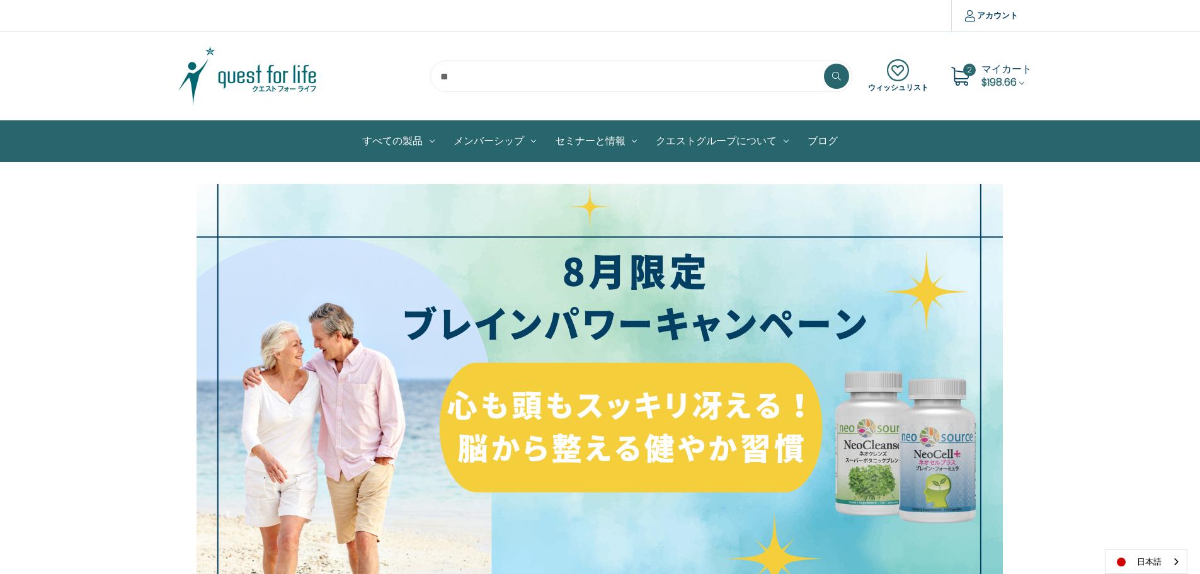
click at [280, 83] on img at bounding box center [248, 76] width 158 height 63
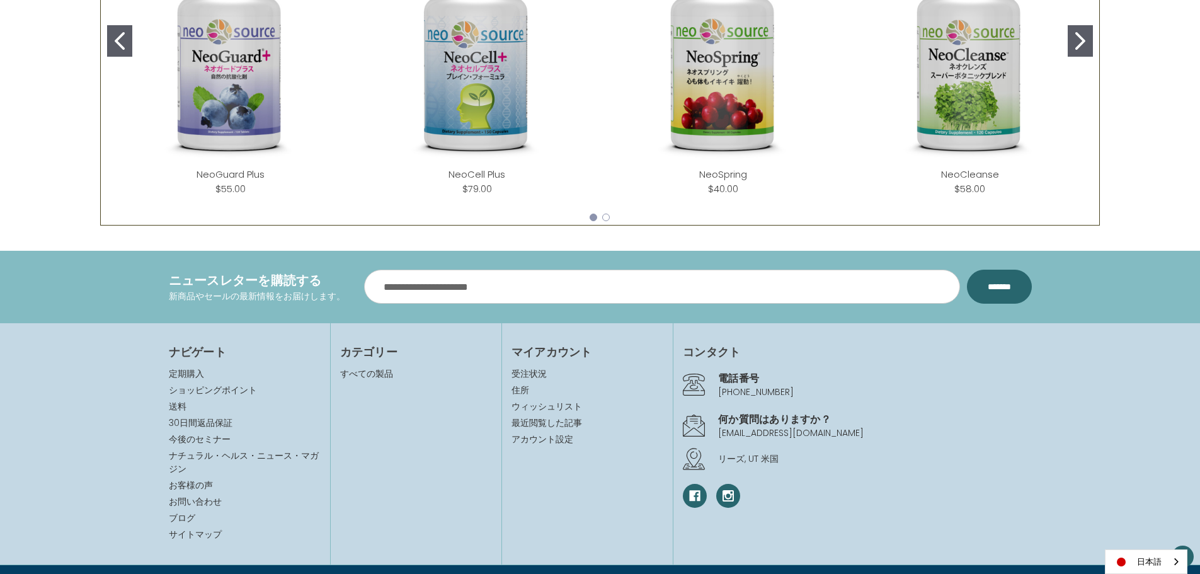
scroll to position [733, 0]
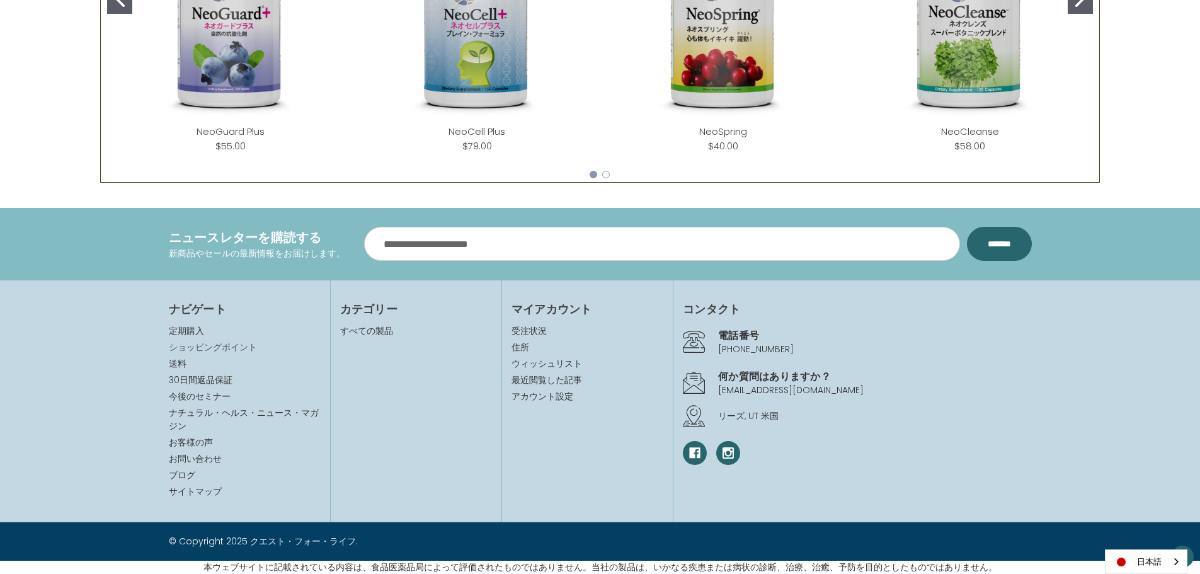
click at [243, 347] on link "ショッピングポイント" at bounding box center [213, 347] width 88 height 13
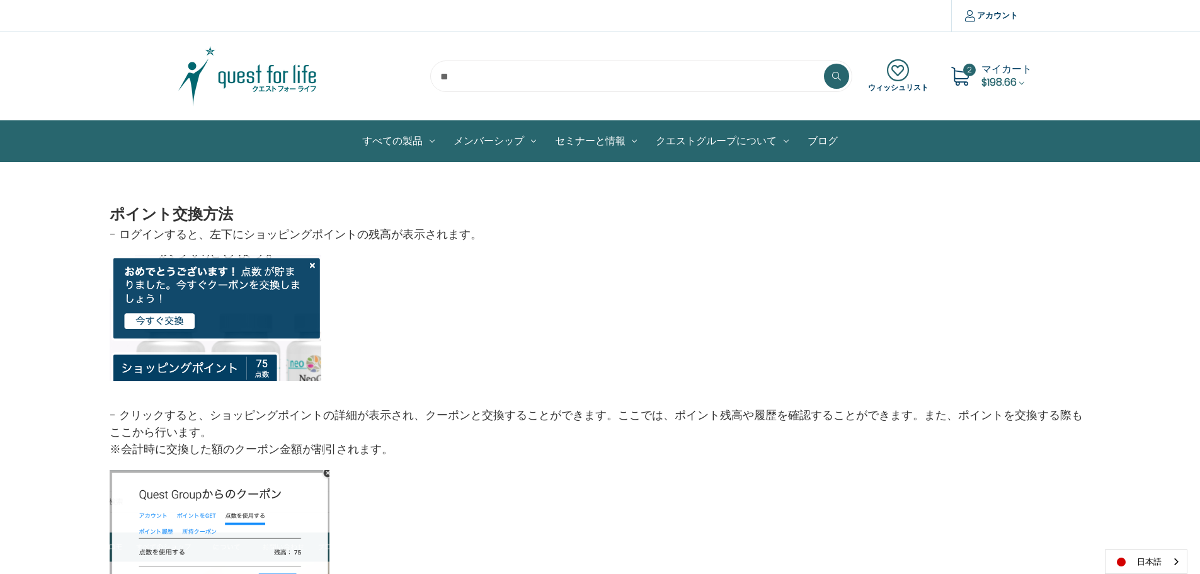
click at [170, 322] on img at bounding box center [189, 334] width 159 height 95
click at [256, 74] on img at bounding box center [248, 76] width 158 height 63
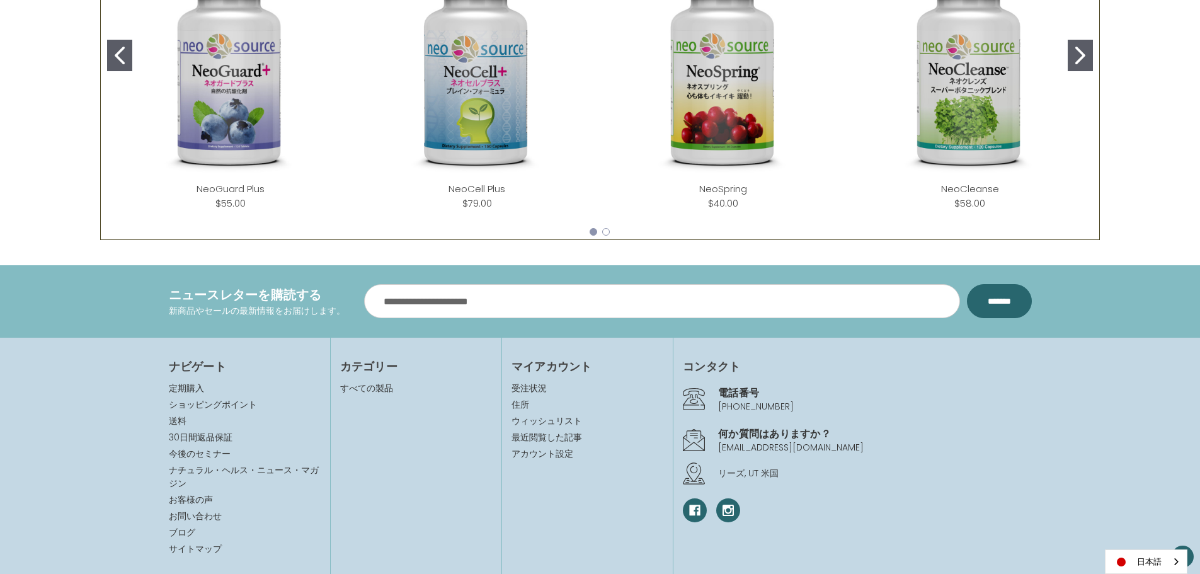
scroll to position [733, 0]
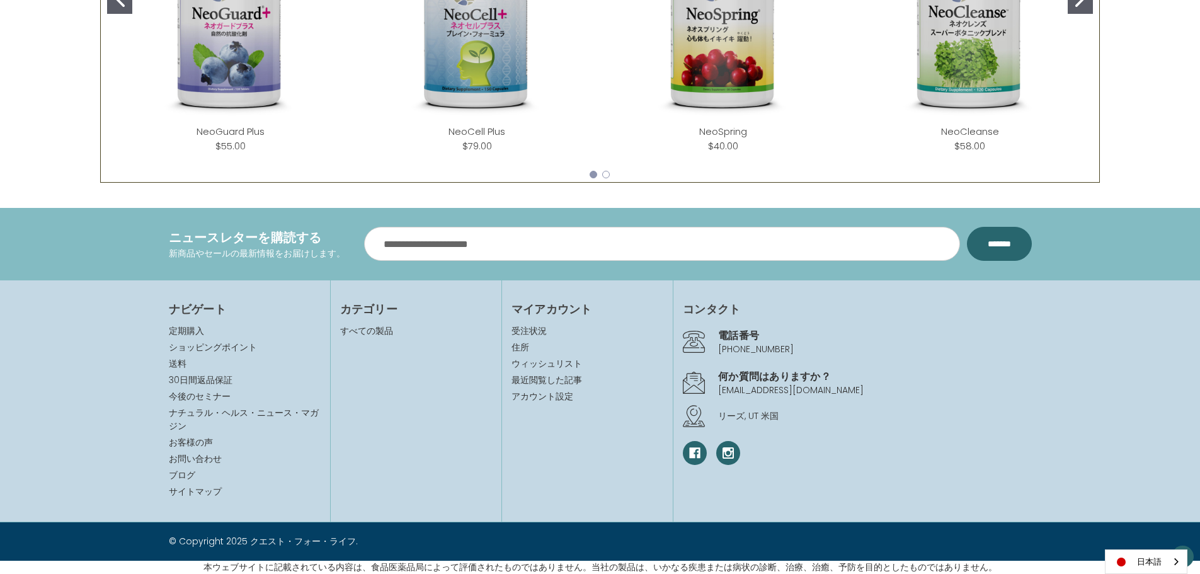
click at [47, 561] on div "本ウェブサイトに記載されている内容は、食品医薬品局によって評価されたものではありません。当社の製品は、いかなる疾患または病状の診断、治療、治癒、予防を目的とし…" at bounding box center [600, 567] width 1187 height 13
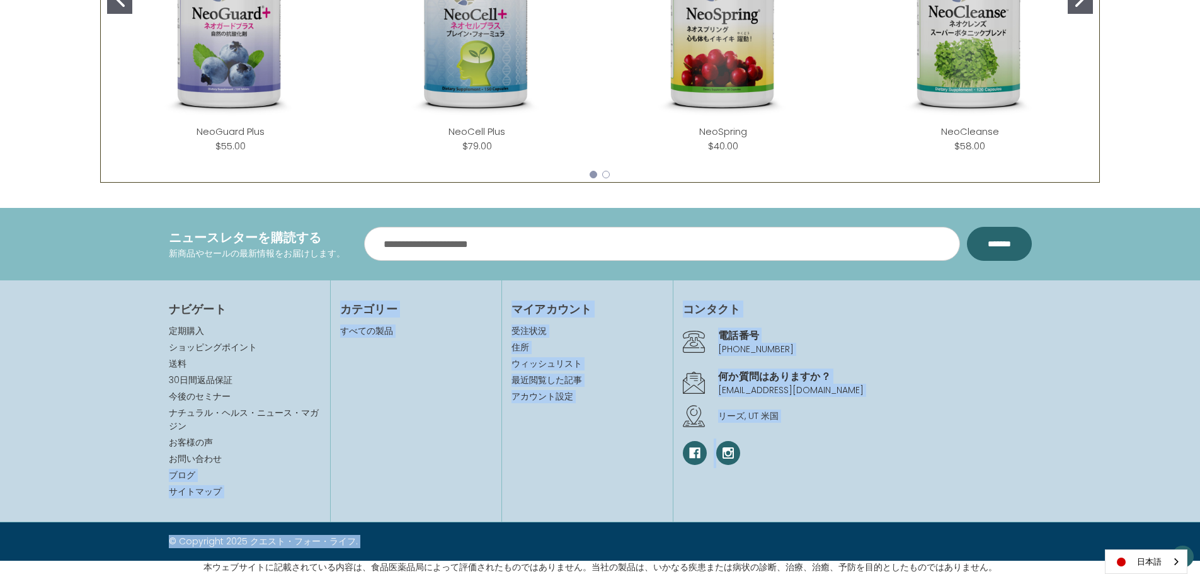
drag, startPoint x: 54, startPoint y: 561, endPoint x: 103, endPoint y: 468, distance: 105.7
click at [96, 468] on footer "**********" at bounding box center [600, 391] width 1200 height 366
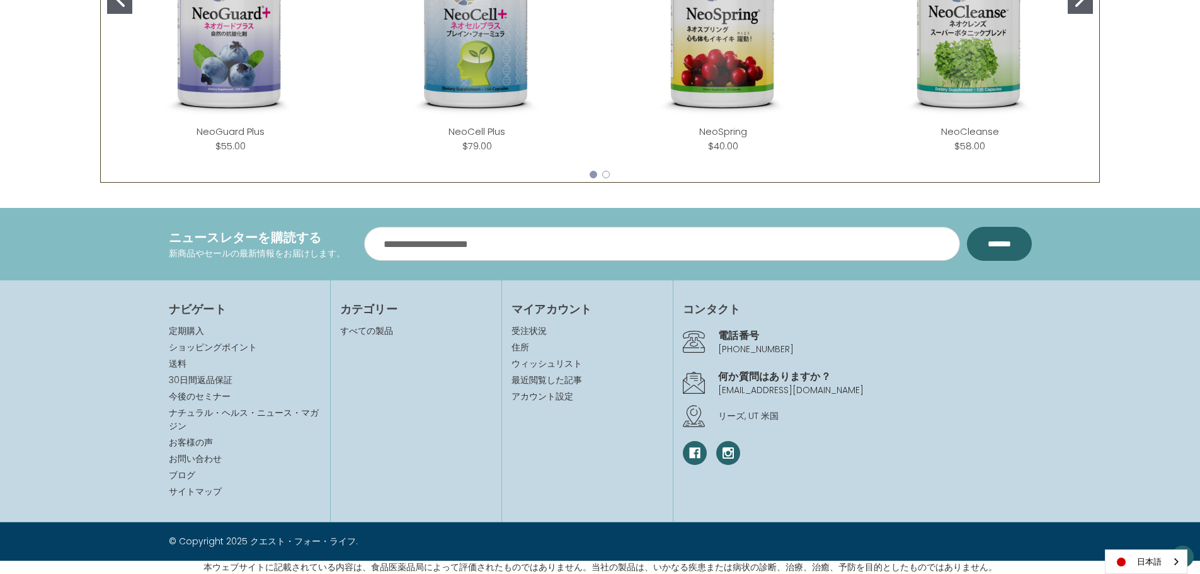
click at [108, 462] on section "ナビゲート 定期購入 ショッピングポイント 送料 30日間返品保証 今後のセミナー ナチュラル・ヘルス・ニュース・マガジン お客様の声" at bounding box center [600, 401] width 1200 height 243
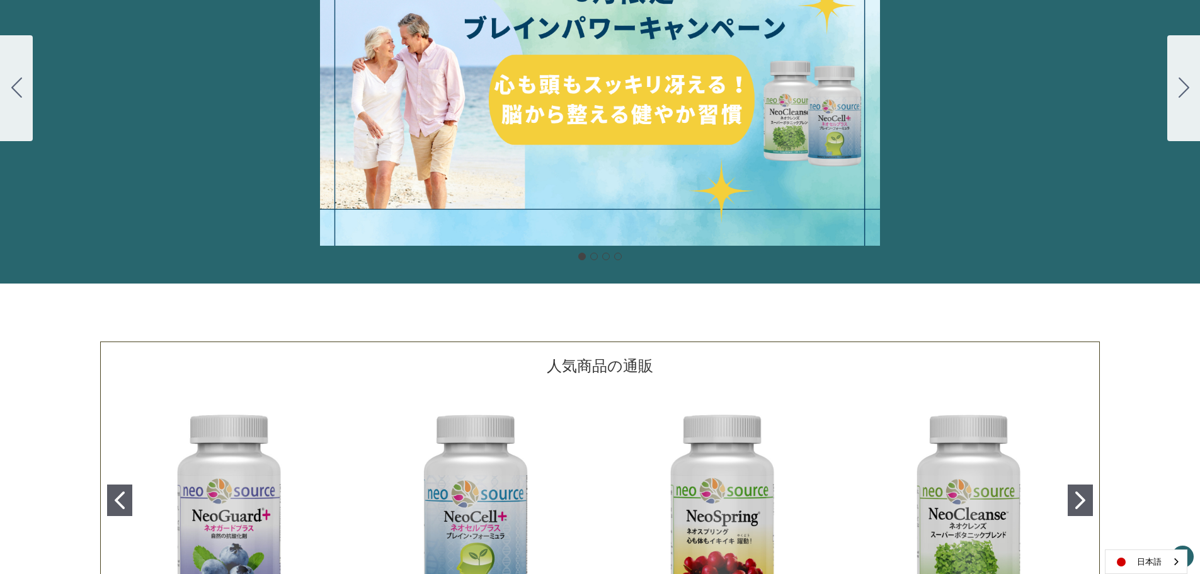
scroll to position [40, 0]
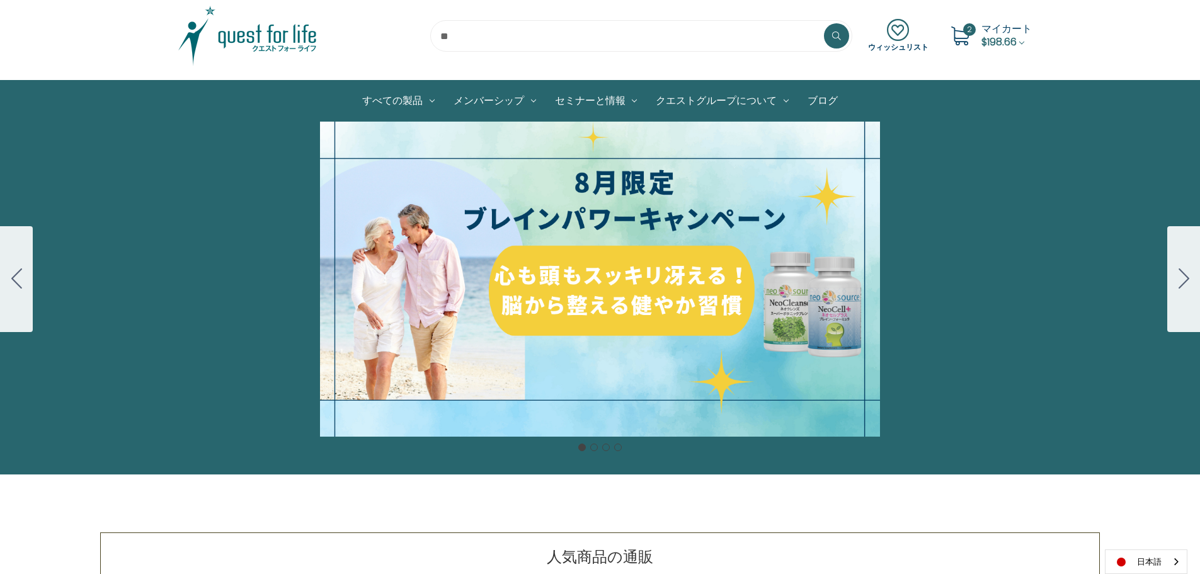
click at [899, 39] on icon at bounding box center [898, 30] width 60 height 23
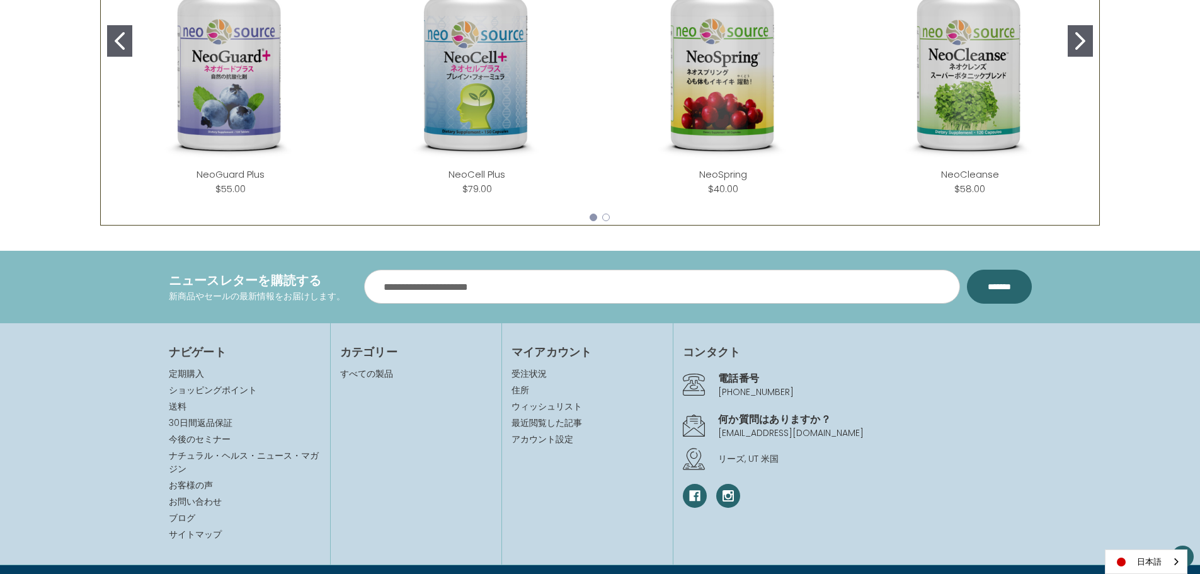
scroll to position [733, 0]
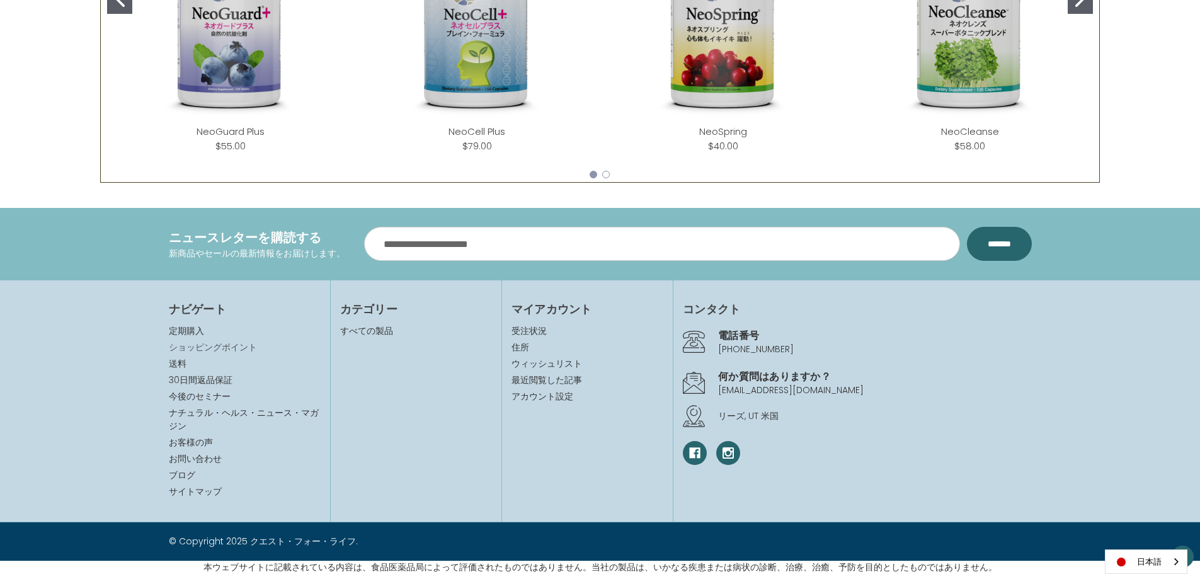
click at [187, 343] on link "ショッピングポイント" at bounding box center [213, 347] width 88 height 13
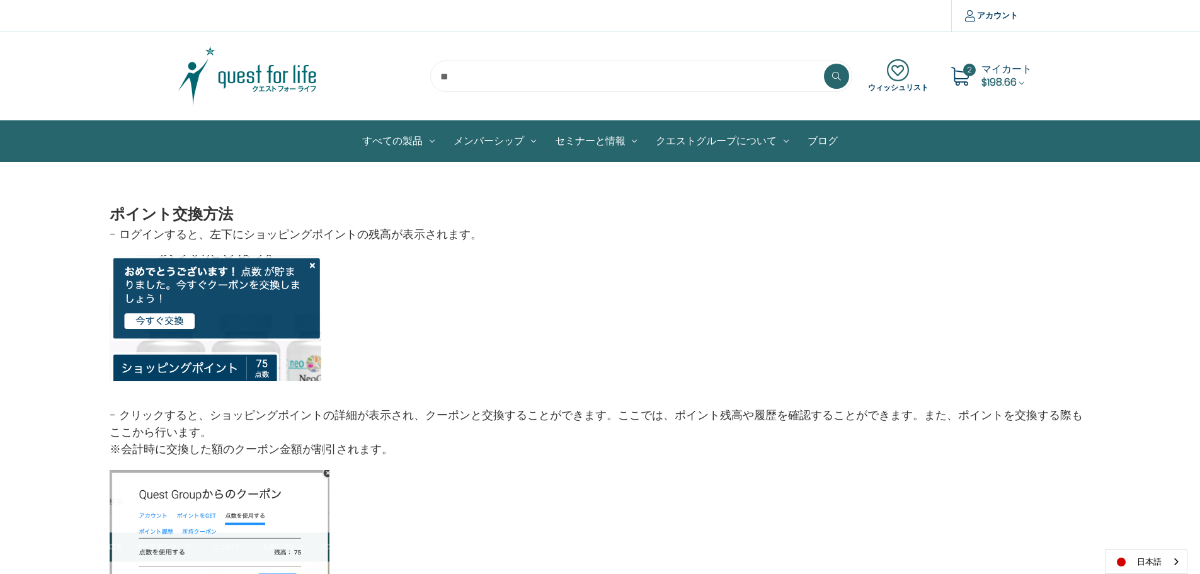
click at [979, 77] on div "2 マイカート $198.66" at bounding box center [989, 76] width 88 height 32
click at [1006, 71] on span "マイカート" at bounding box center [1007, 69] width 50 height 14
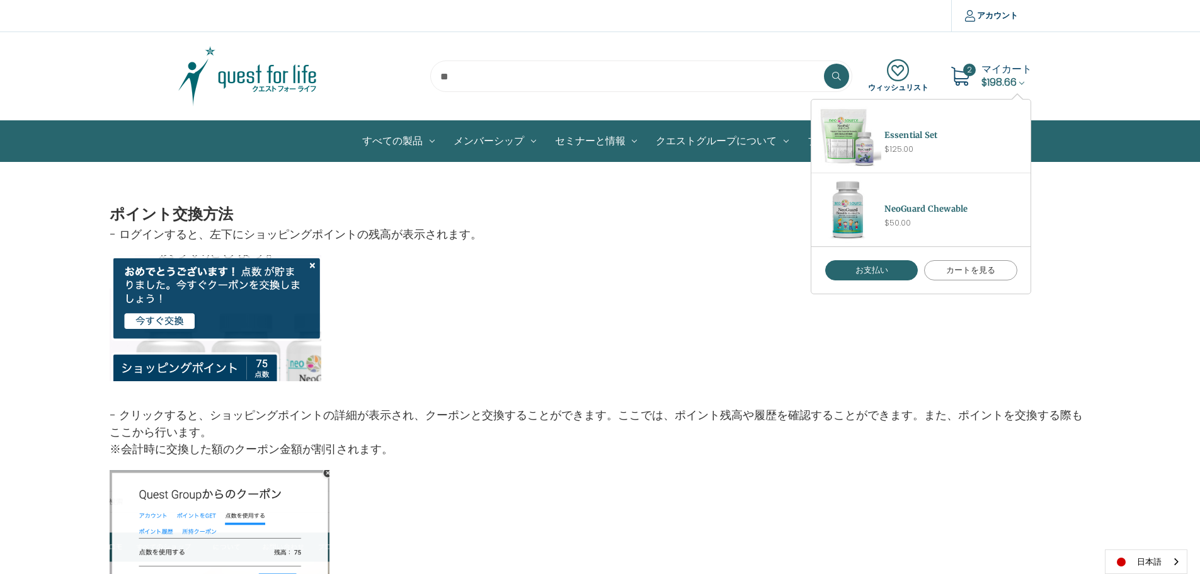
click at [968, 276] on link "カートを見る" at bounding box center [970, 270] width 93 height 20
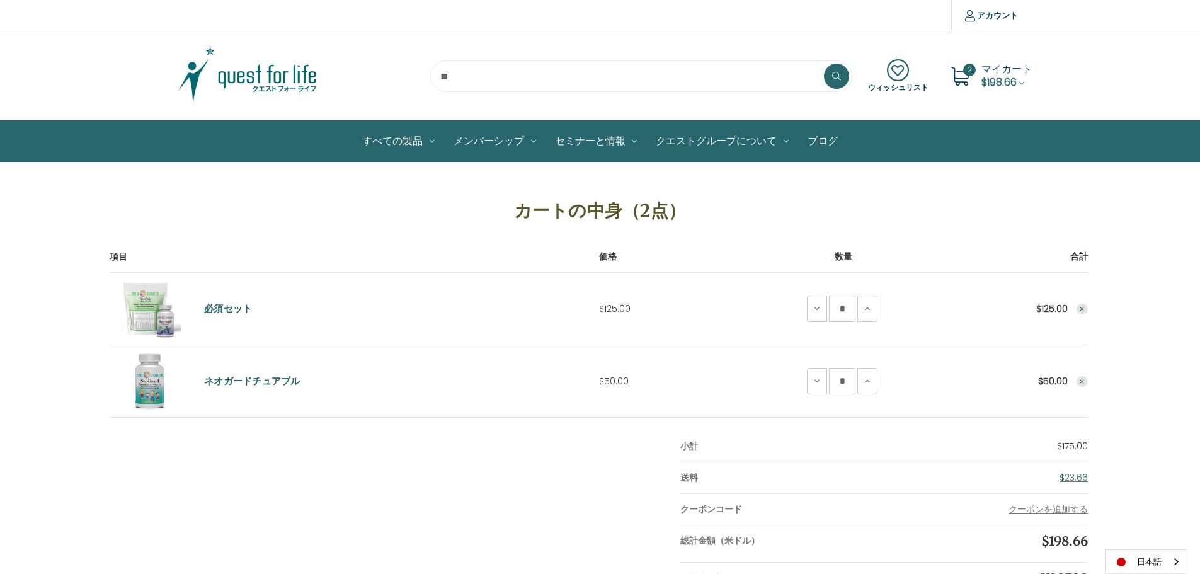
click at [1083, 311] on icon "Remove Essential Set from cart" at bounding box center [1083, 310] width 8 height 8
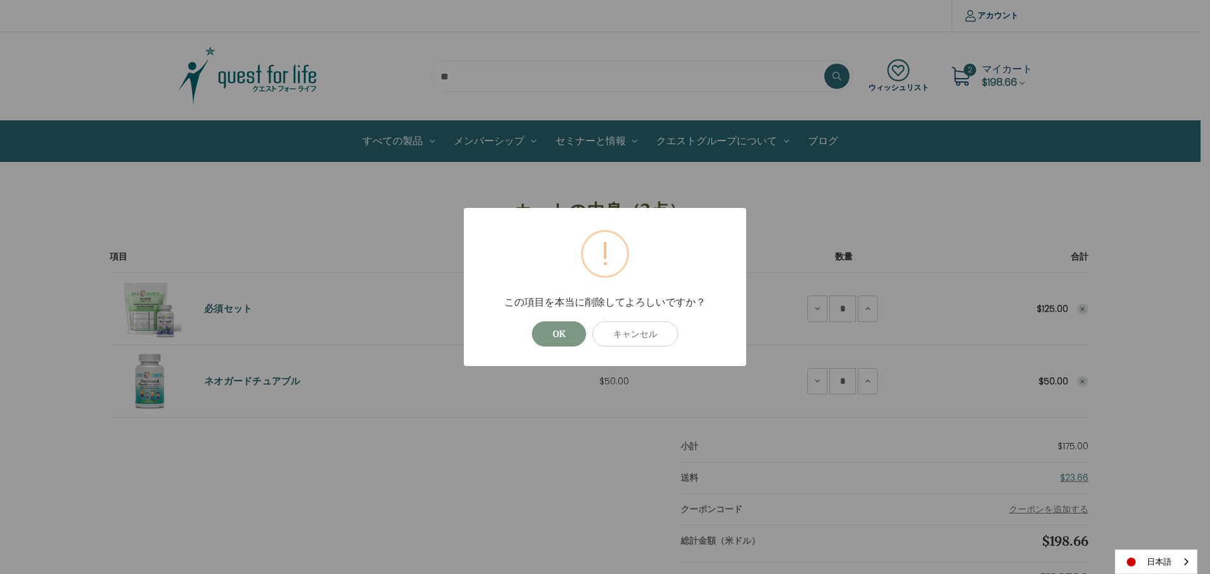
click at [566, 339] on button "OK" at bounding box center [559, 333] width 54 height 25
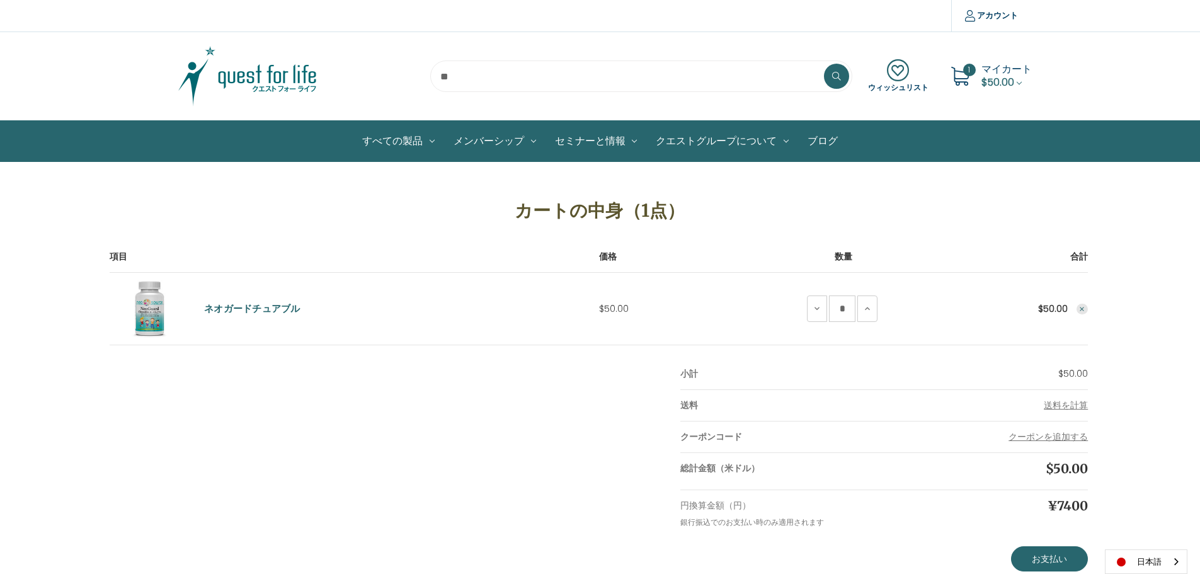
click at [1083, 309] on use "Remove NeoGuard Chewable from cart" at bounding box center [1083, 309] width 4 height 4
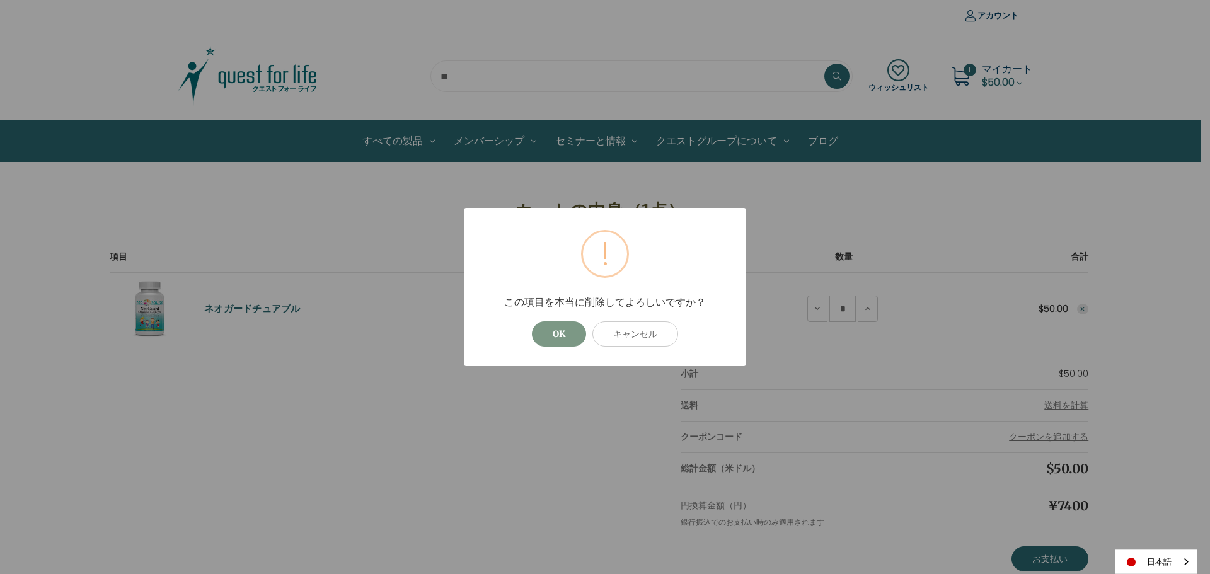
click at [563, 331] on button "OK" at bounding box center [559, 333] width 54 height 25
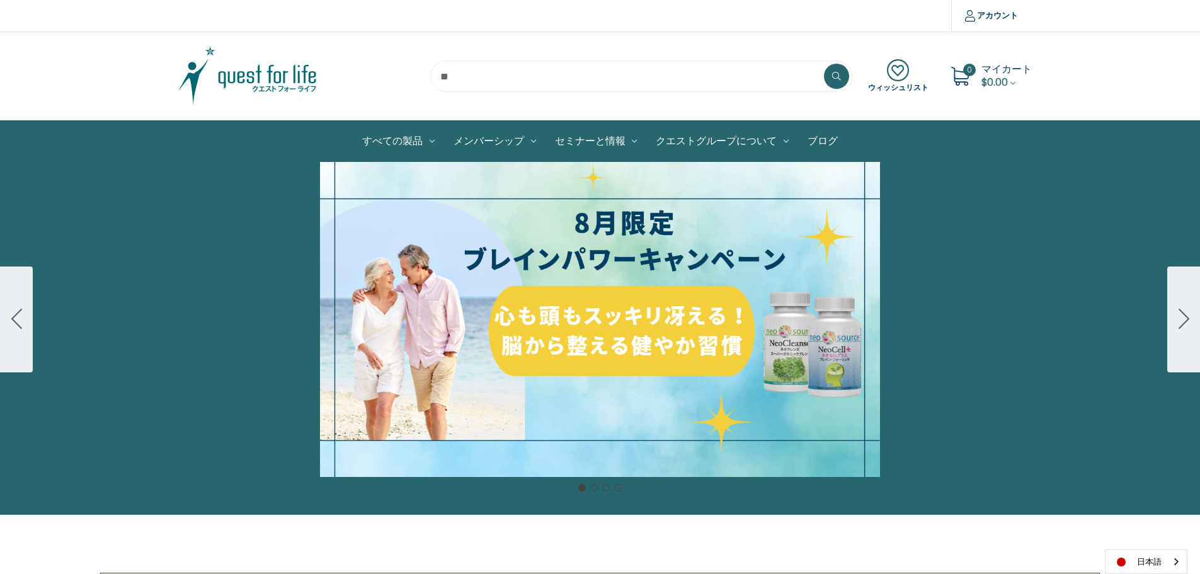
click at [680, 324] on div "細胞プロテクトセット 通常188ドル セール価格160ドル $28 OFF 2025年4月1日～4月30日 12月１日〜23日 販売中" at bounding box center [600, 319] width 1200 height 315
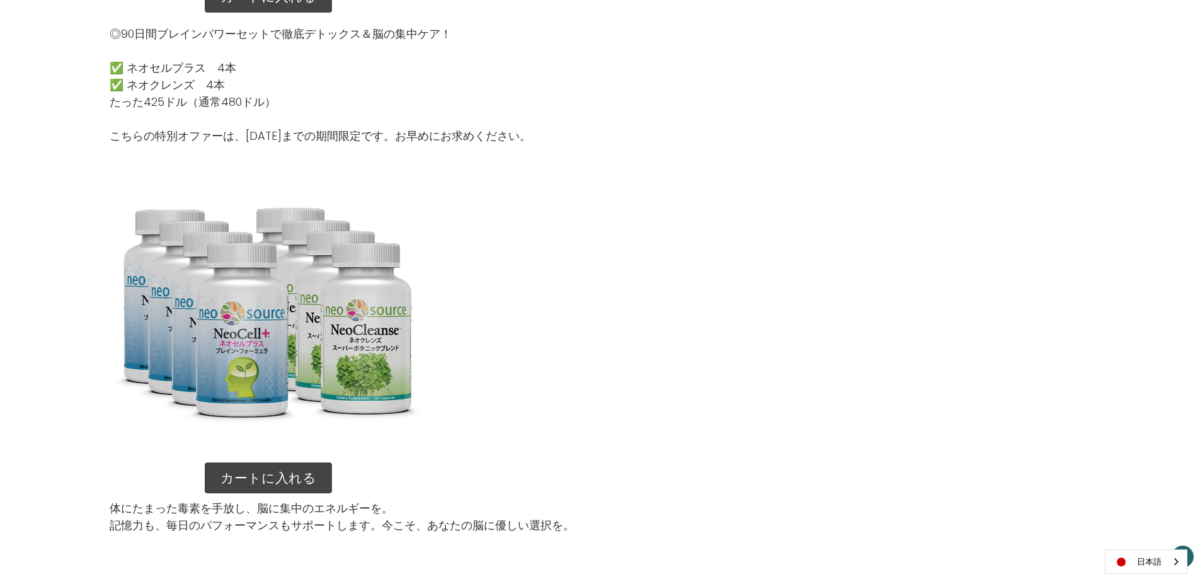
scroll to position [1827, 0]
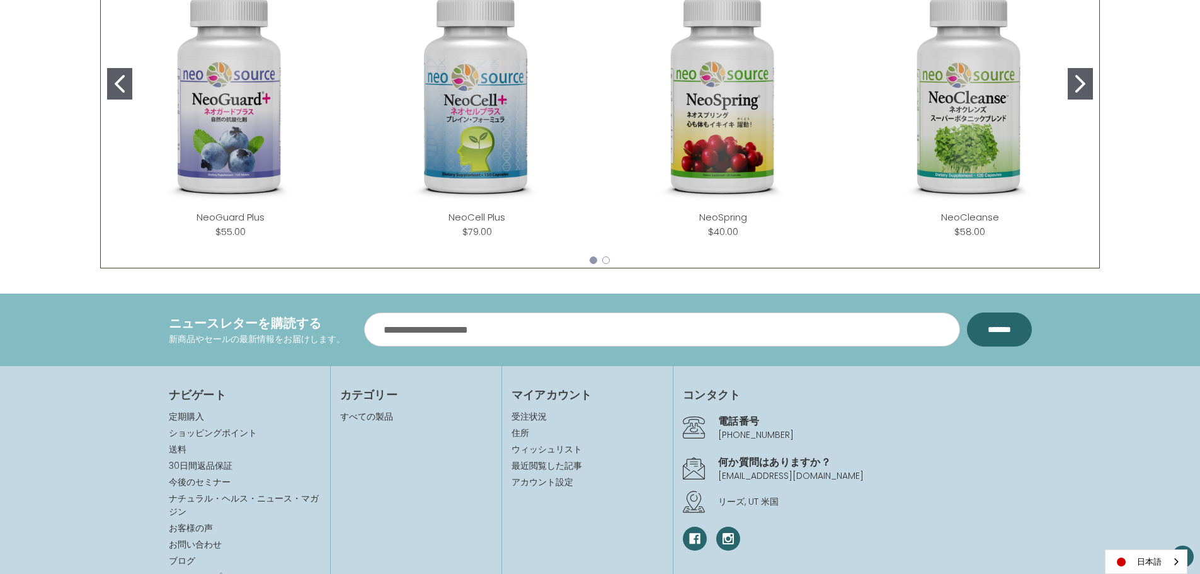
scroll to position [733, 0]
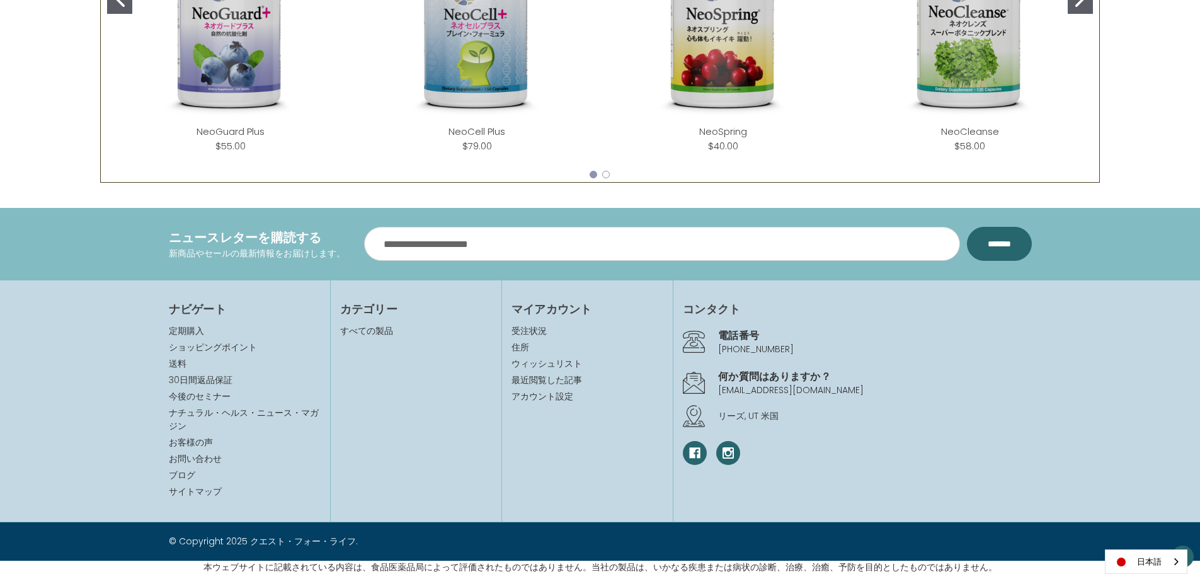
click at [139, 556] on section "© Copyright 2025 クエスト・フォー・ライフ." at bounding box center [600, 541] width 1200 height 38
click at [226, 544] on p "© Copyright 2025 クエスト・フォー・ライフ." at bounding box center [380, 541] width 422 height 13
click at [211, 347] on link "ショッピングポイント" at bounding box center [213, 347] width 88 height 13
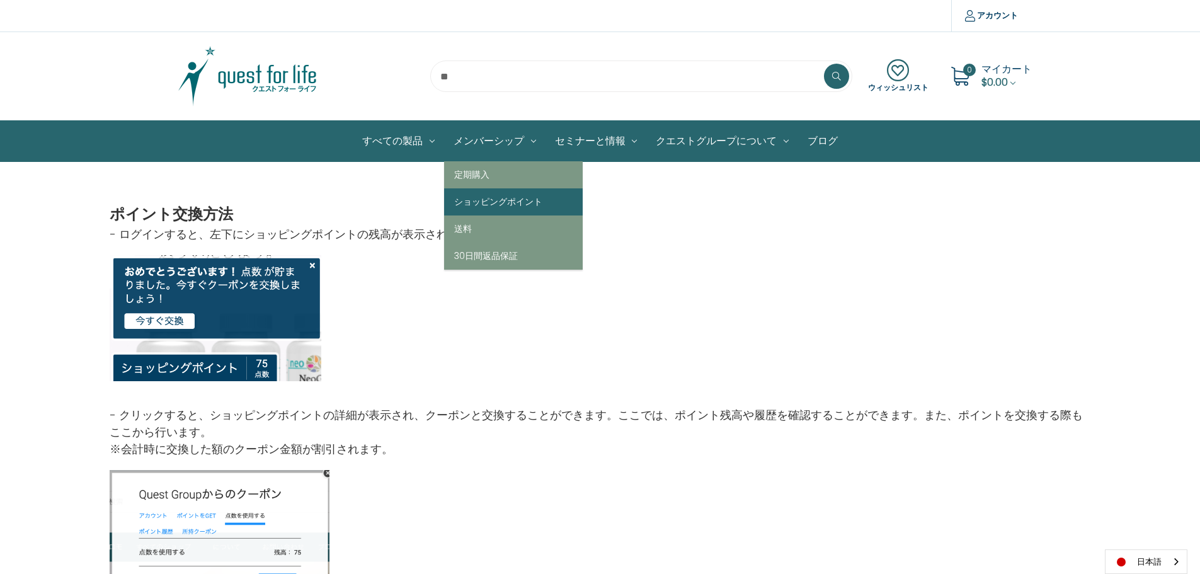
click at [476, 198] on link "ショッピングポイント" at bounding box center [513, 201] width 139 height 27
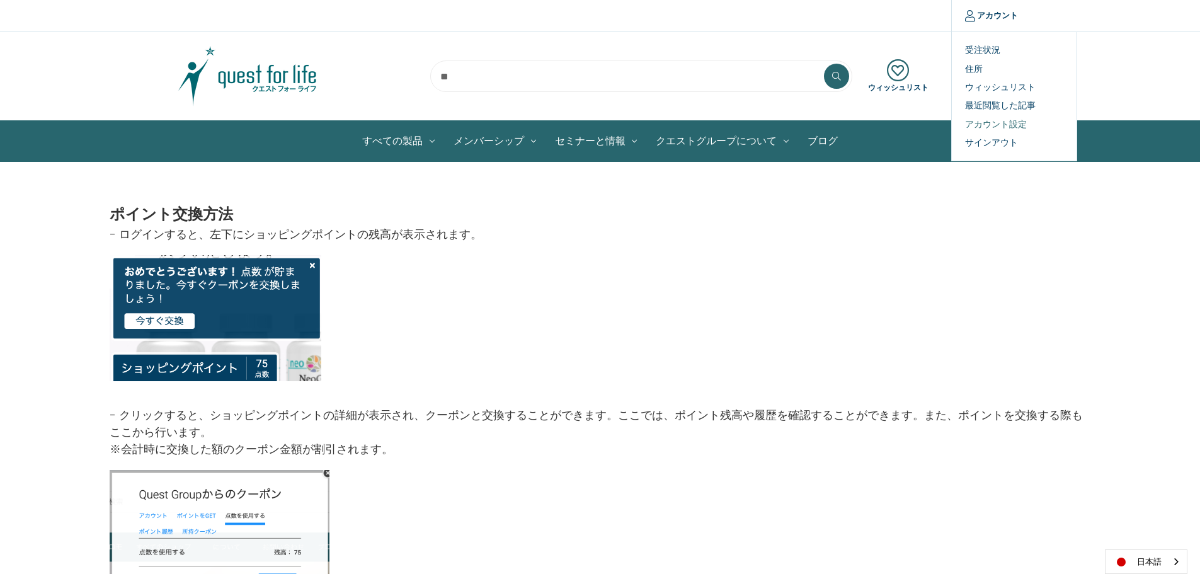
click at [997, 123] on link "アカウント設定" at bounding box center [1014, 124] width 125 height 18
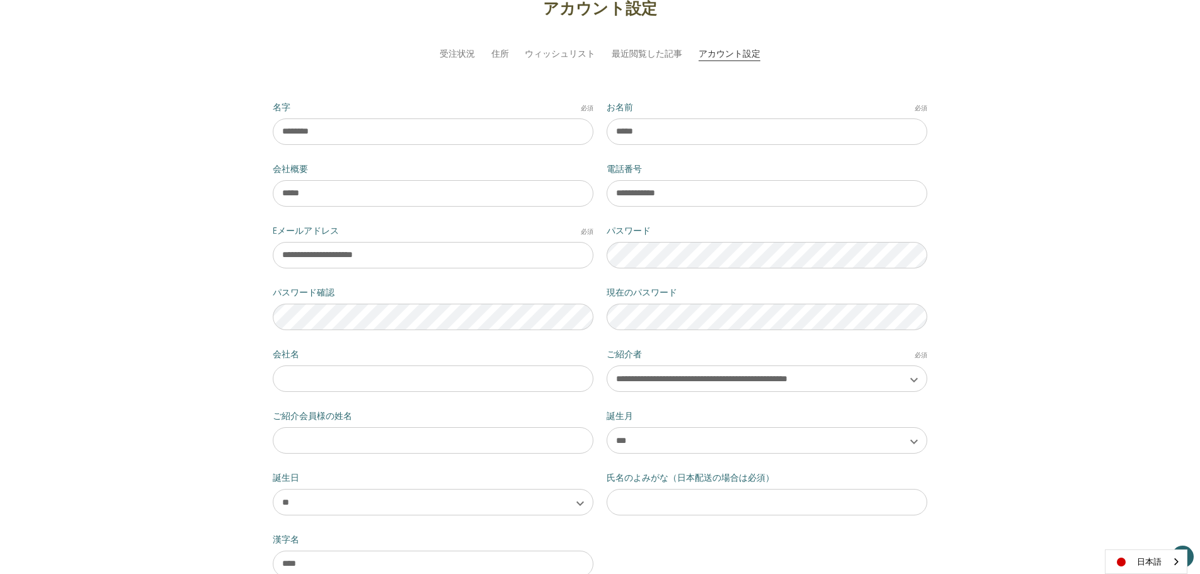
scroll to position [126, 0]
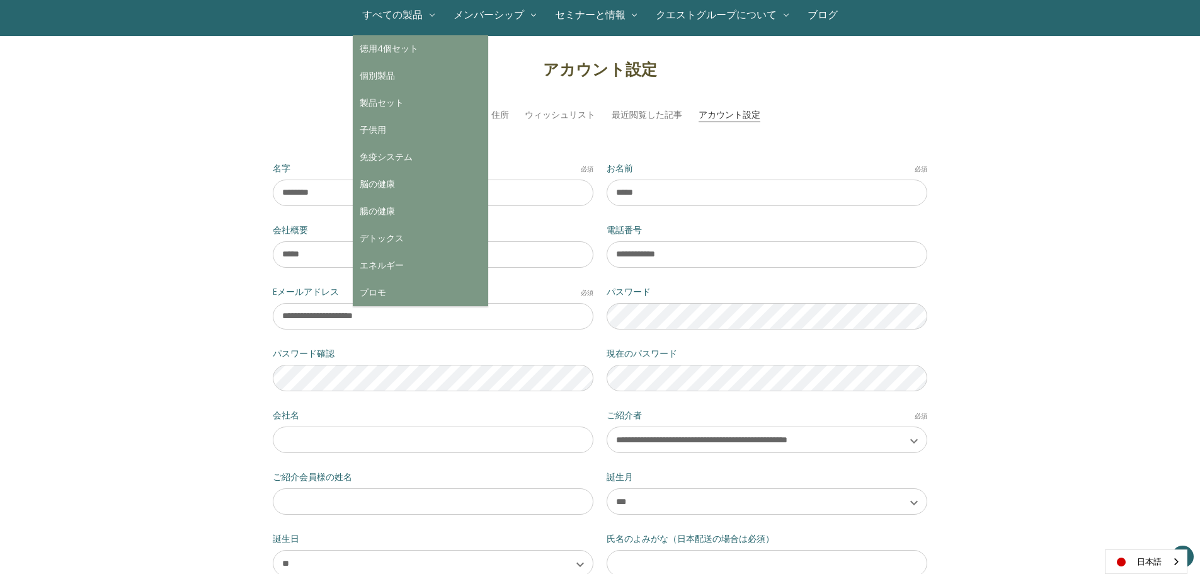
click at [398, 14] on link "すべての製品" at bounding box center [398, 15] width 91 height 40
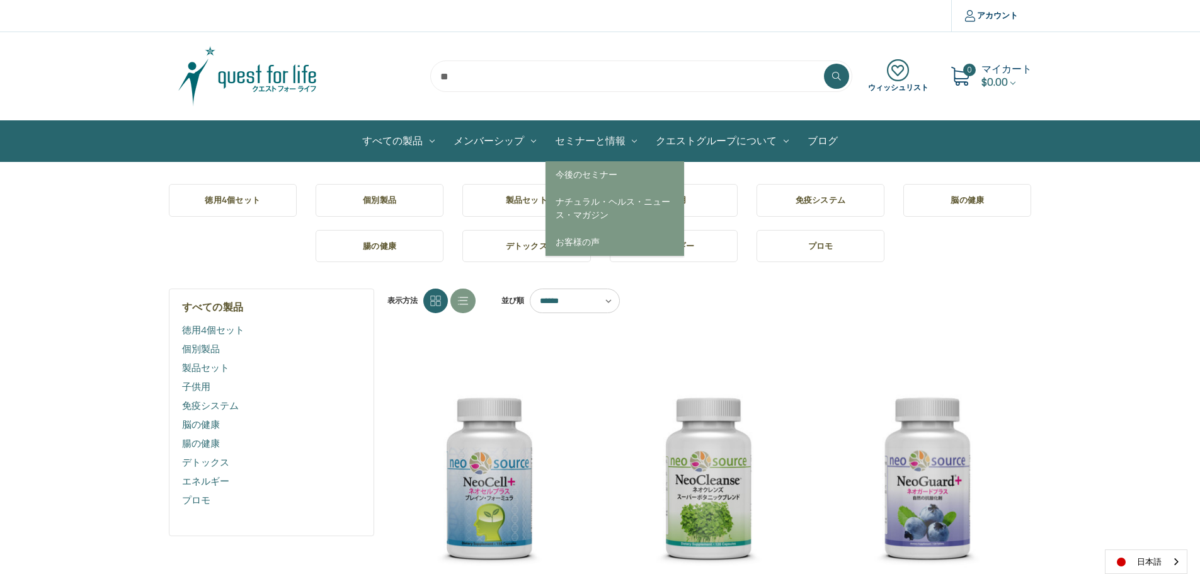
click at [558, 141] on link "セミナーと情報" at bounding box center [596, 141] width 101 height 40
click at [590, 180] on link "今後のセミナー" at bounding box center [615, 174] width 139 height 27
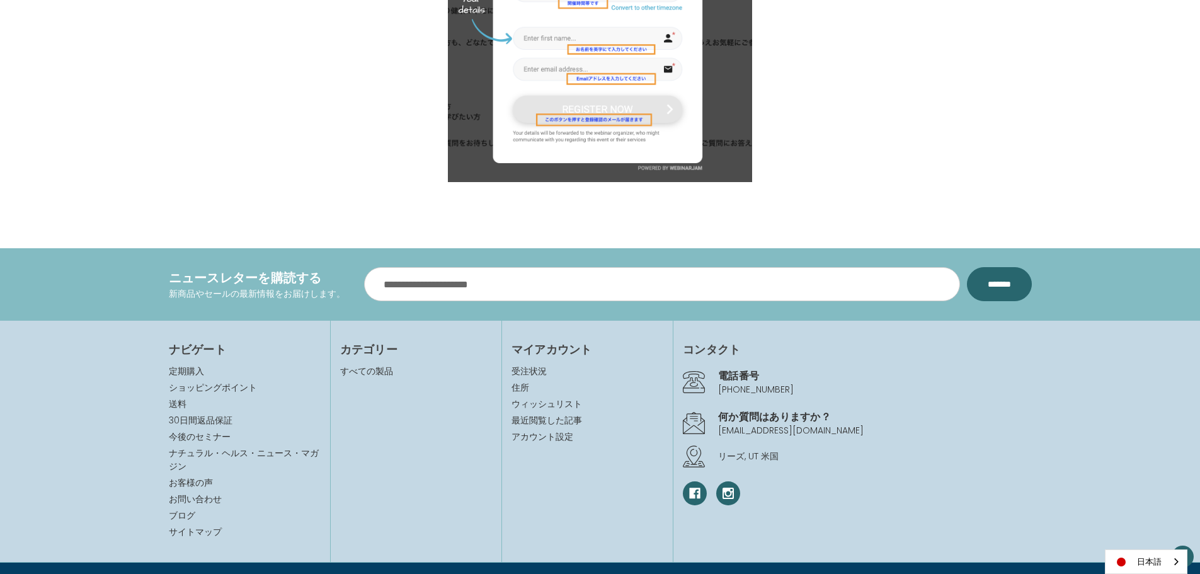
scroll to position [1355, 0]
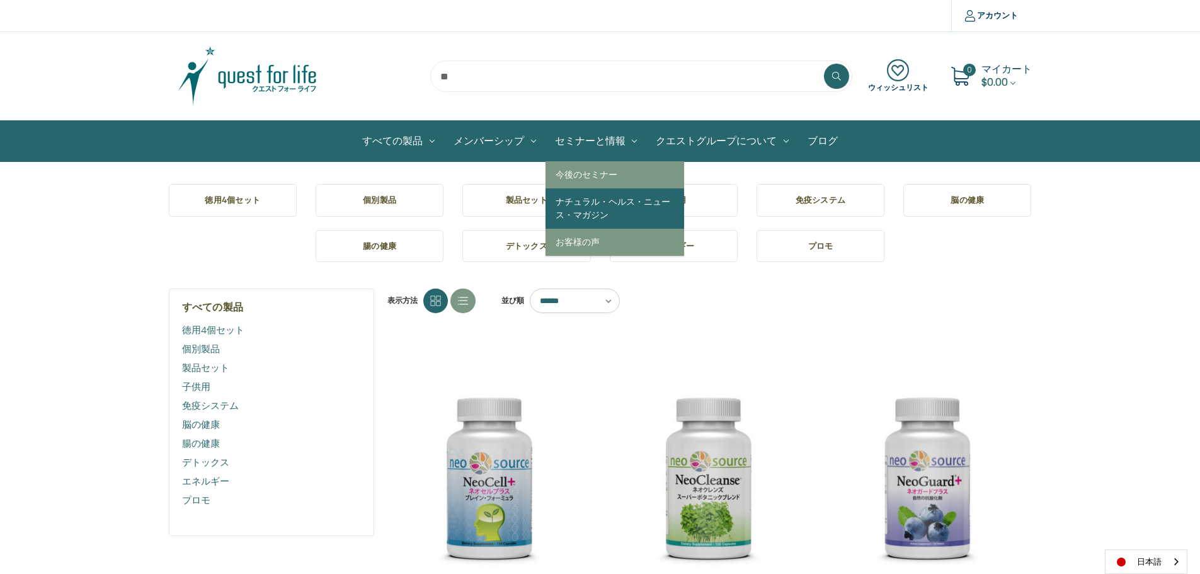
click at [590, 214] on link "ナチュラル・ヘルス・ニュース・マガジン" at bounding box center [615, 208] width 139 height 40
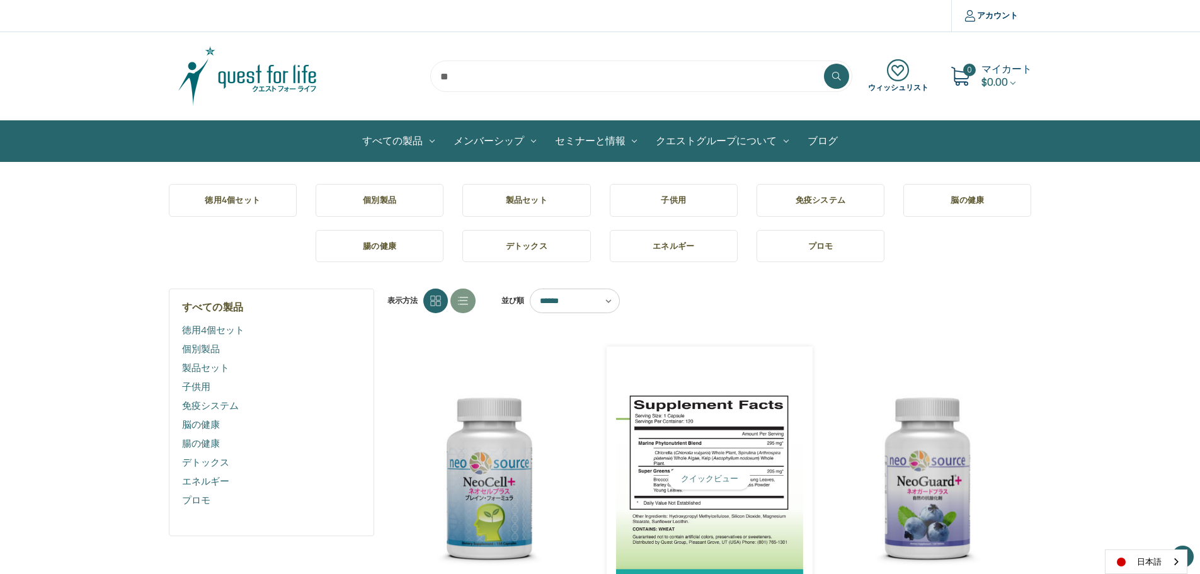
scroll to position [252, 0]
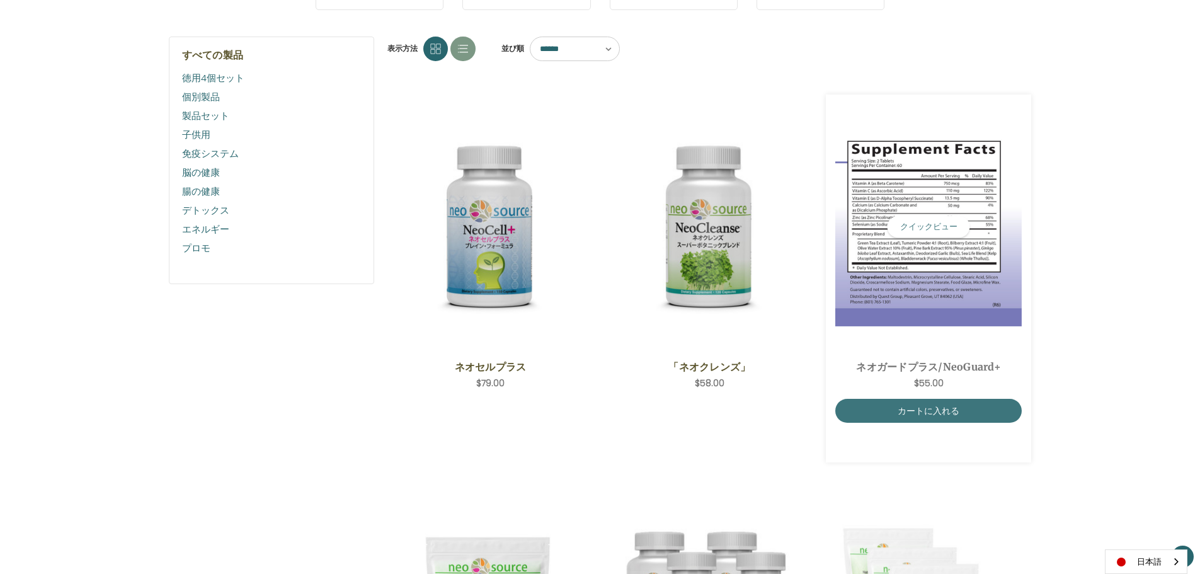
click at [897, 246] on img "NeoGuard Plus,$55.00\a" at bounding box center [929, 226] width 187 height 199
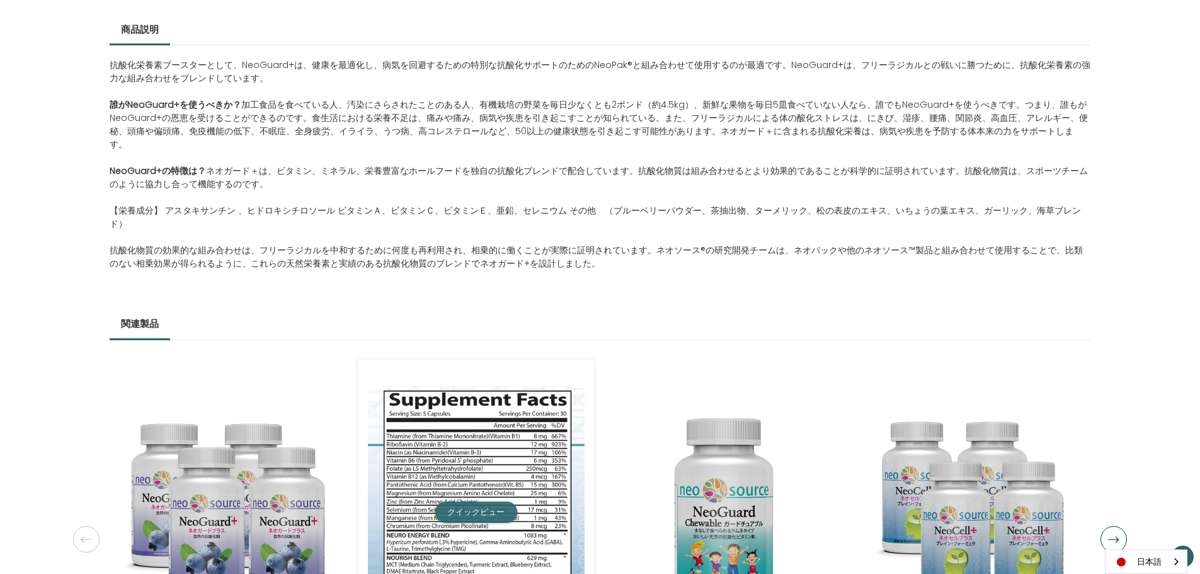
scroll to position [819, 0]
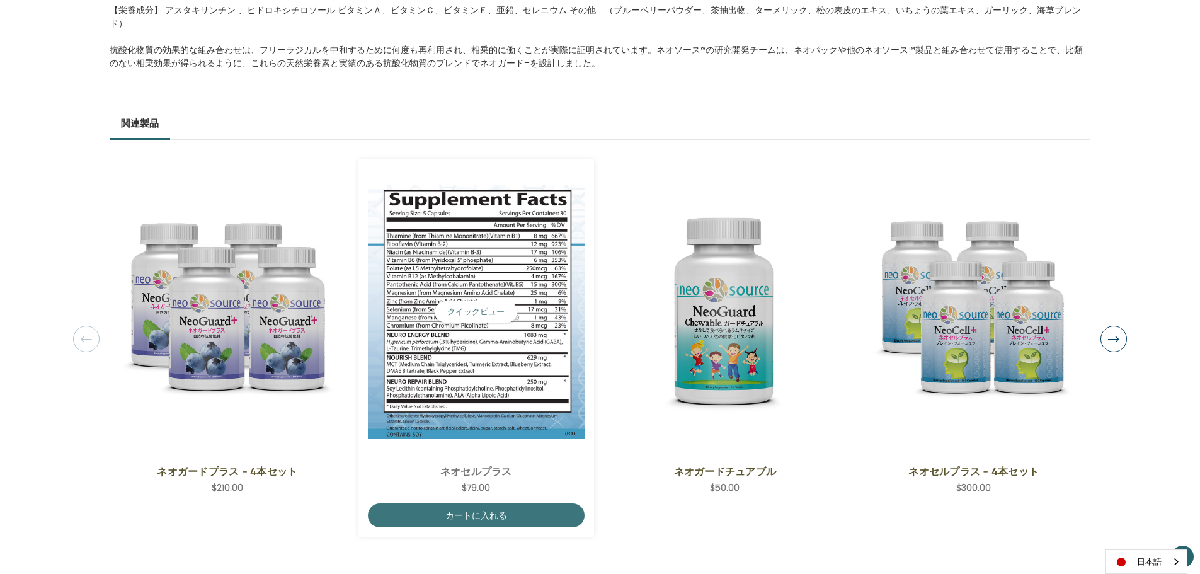
click at [426, 268] on img "NeoCell Plus,$79.00\a" at bounding box center [476, 311] width 217 height 253
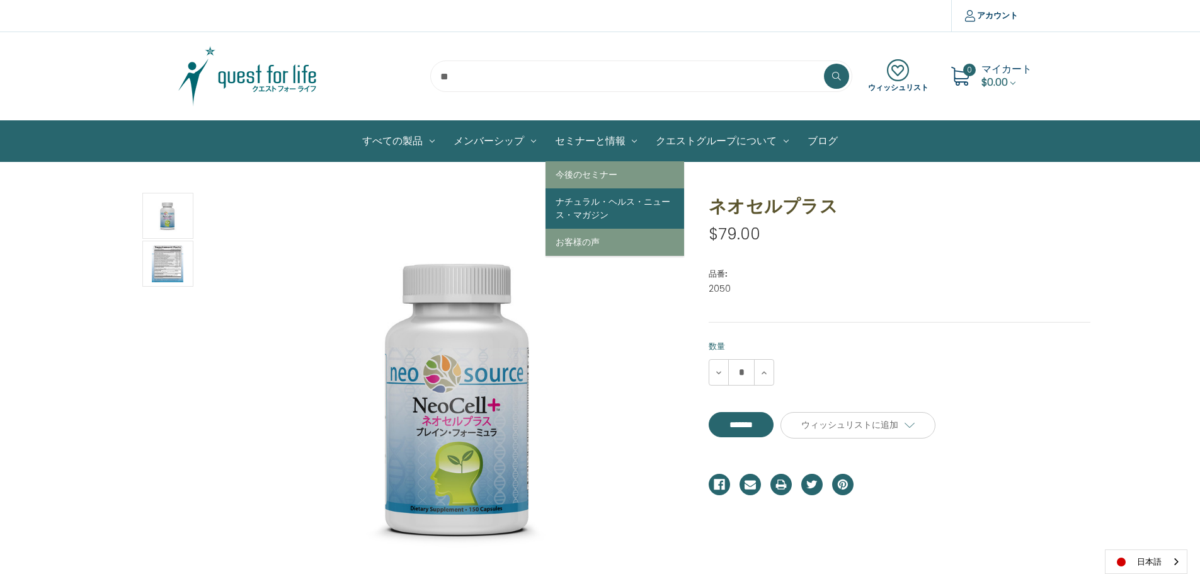
click at [578, 202] on link "ナチュラル・ヘルス・ニュース・マガジン" at bounding box center [615, 208] width 139 height 40
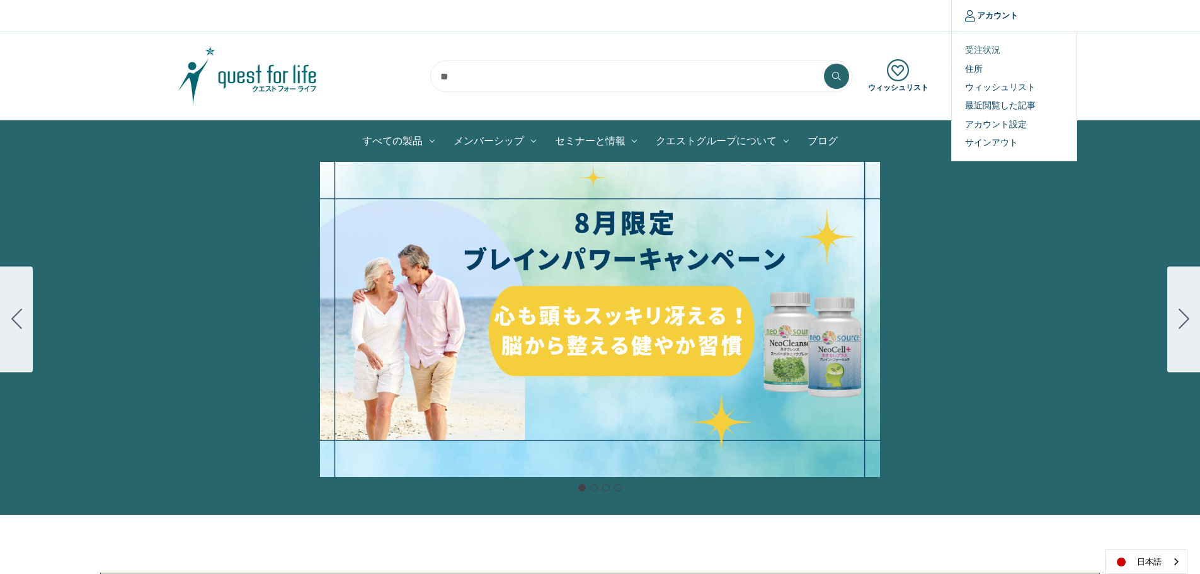
click at [996, 50] on link "受注状況" at bounding box center [1014, 50] width 125 height 18
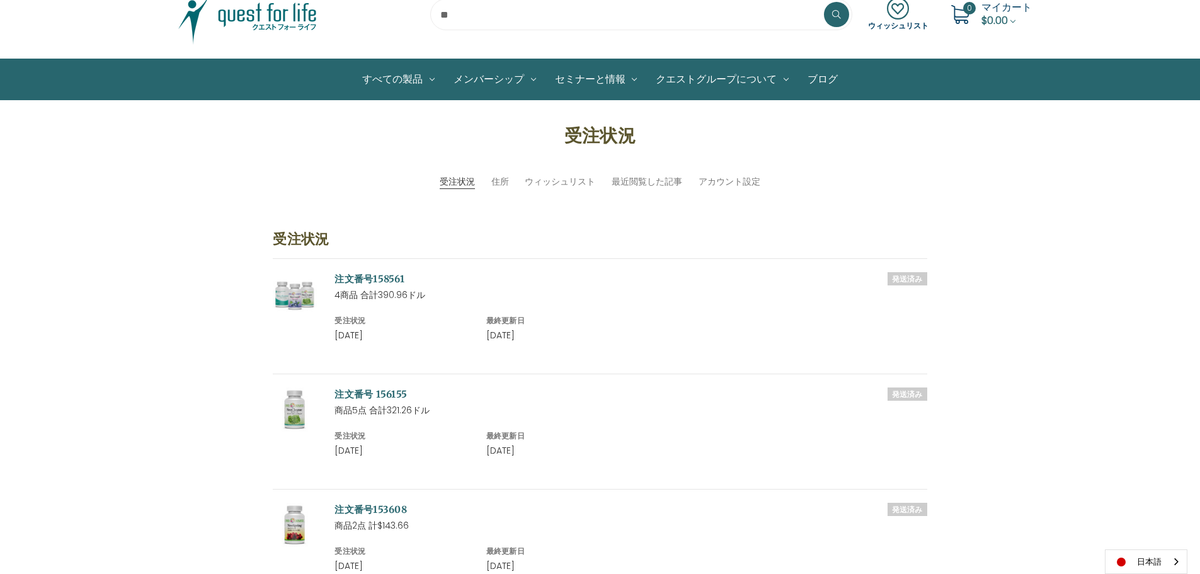
scroll to position [189, 0]
